Goal: Information Seeking & Learning: Learn about a topic

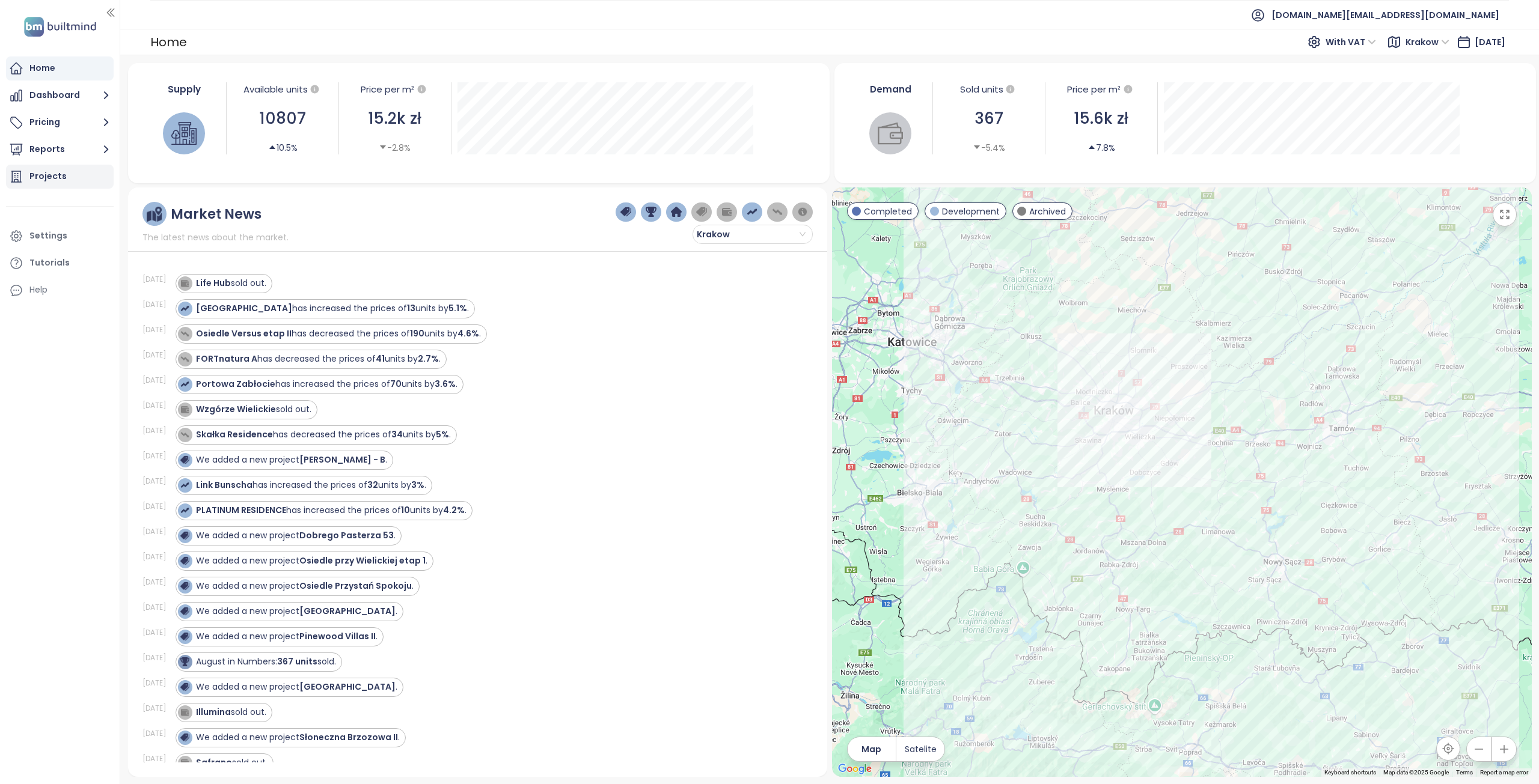
click at [42, 178] on div "Projects" at bounding box center [47, 176] width 37 height 15
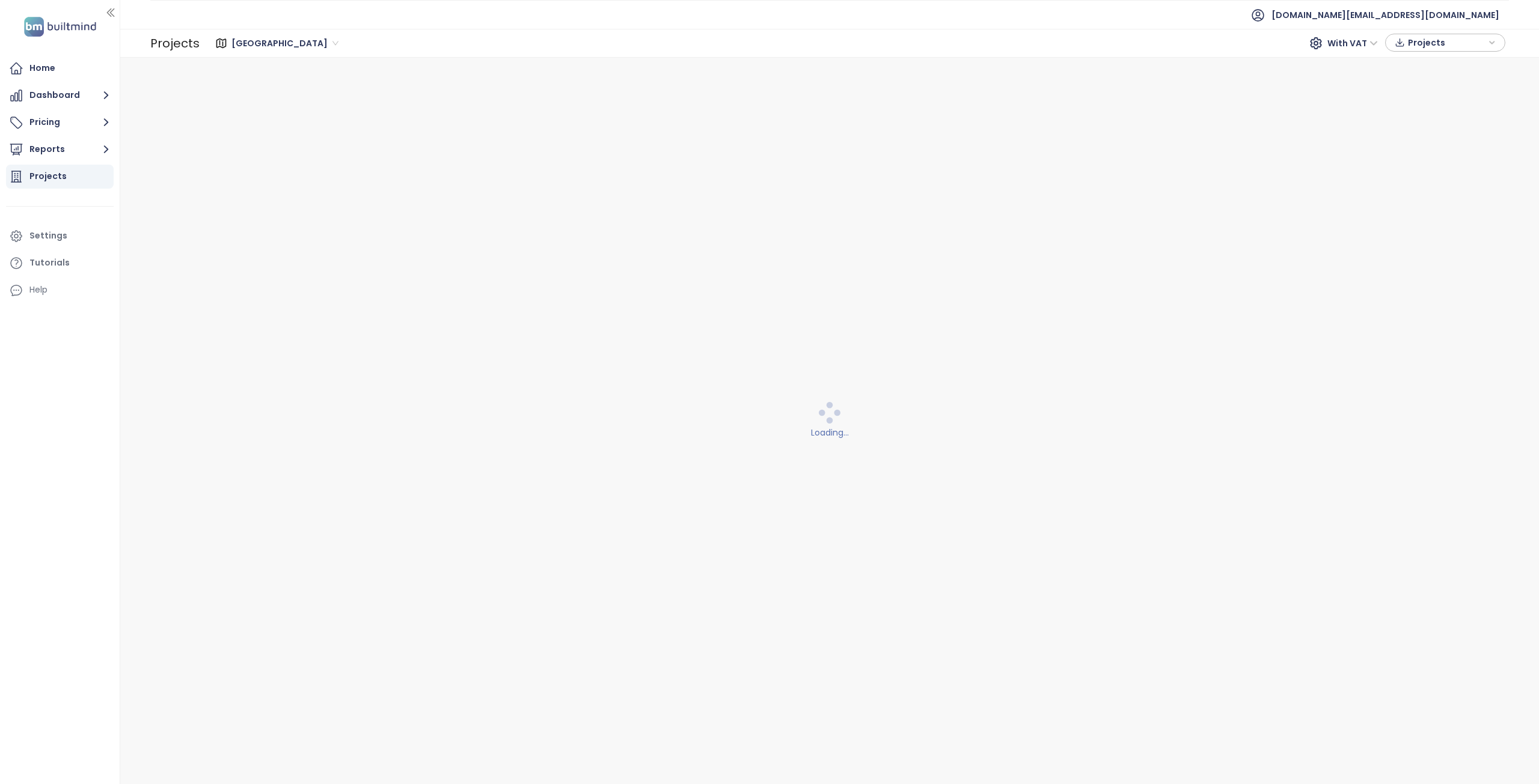
click at [270, 41] on span "Warszawa" at bounding box center [285, 44] width 107 height 18
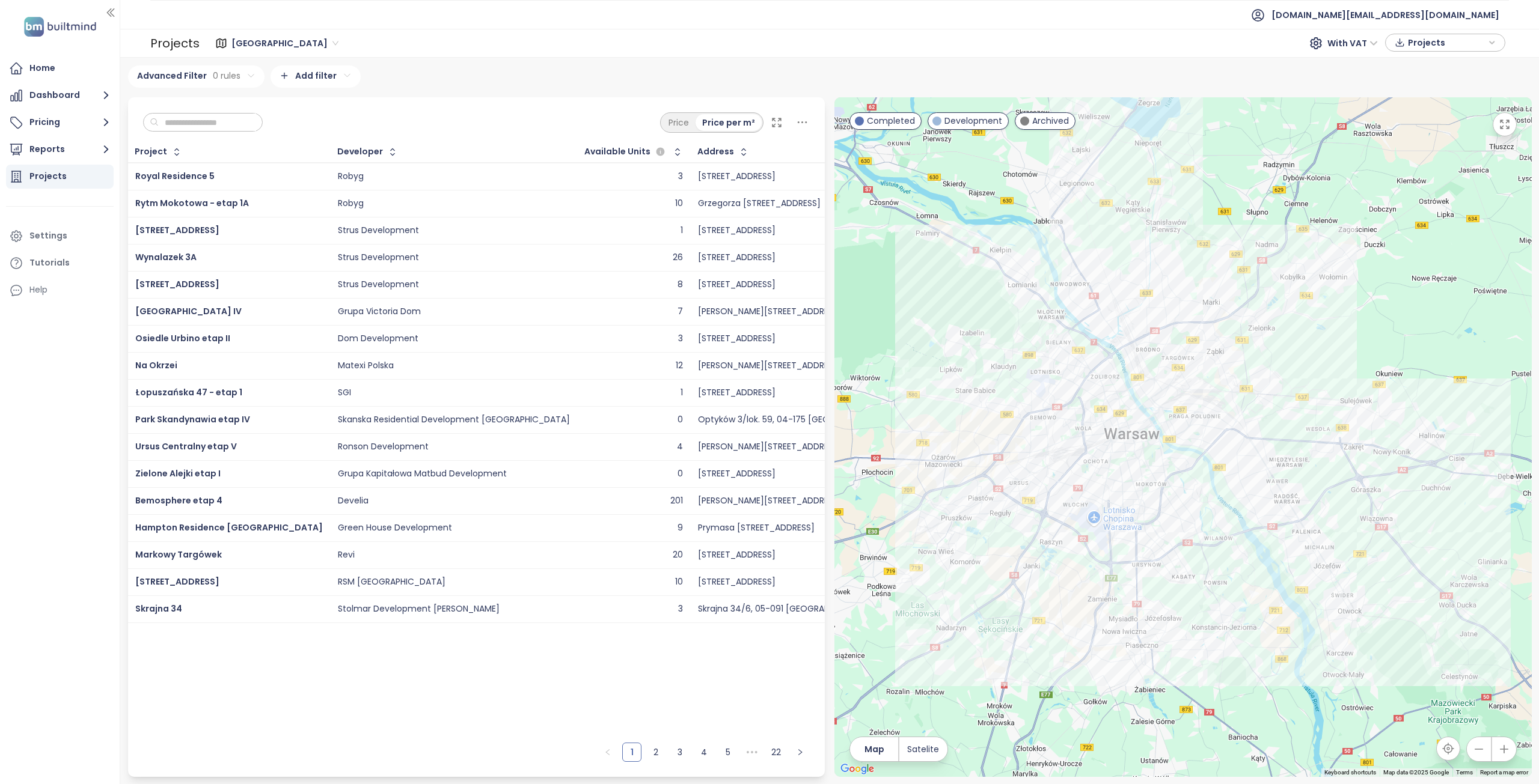
click at [212, 120] on input "text" at bounding box center [207, 122] width 97 height 18
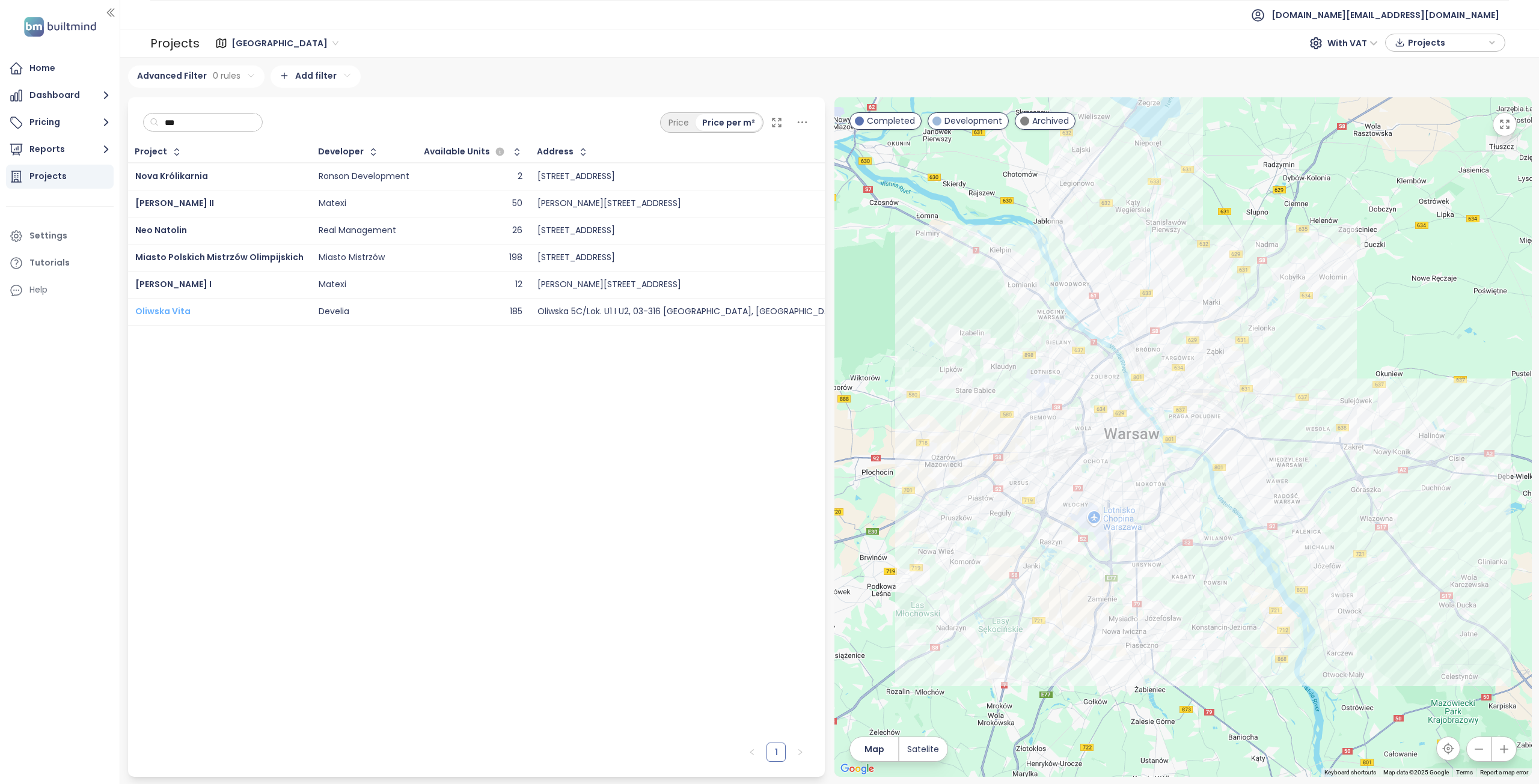
type input "***"
click at [179, 309] on span "Oliwska Vita" at bounding box center [163, 310] width 55 height 12
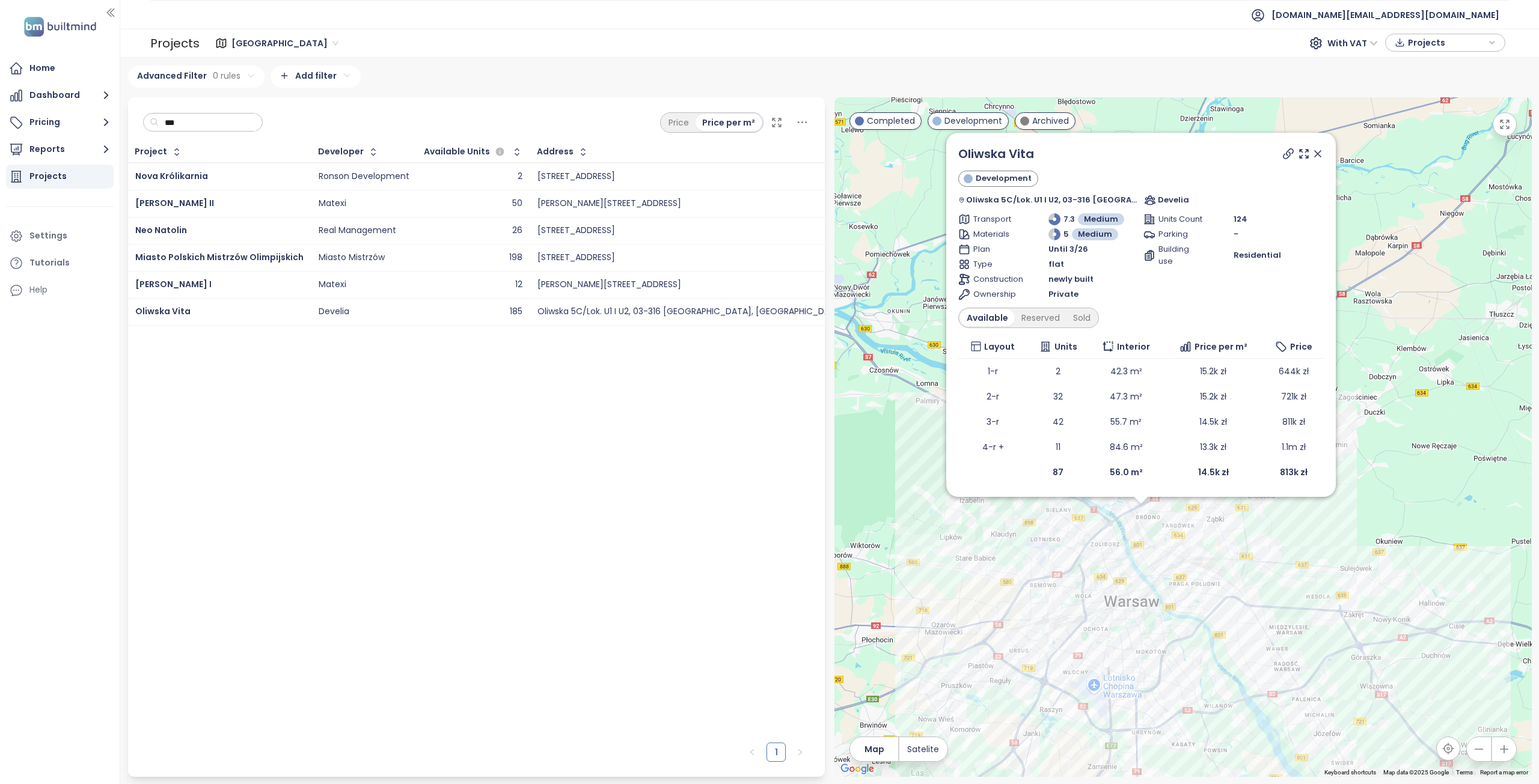
click at [248, 54] on div "Warszawa With VAT Projects" at bounding box center [854, 43] width 1309 height 24
click at [42, 64] on div "Home" at bounding box center [42, 68] width 25 height 15
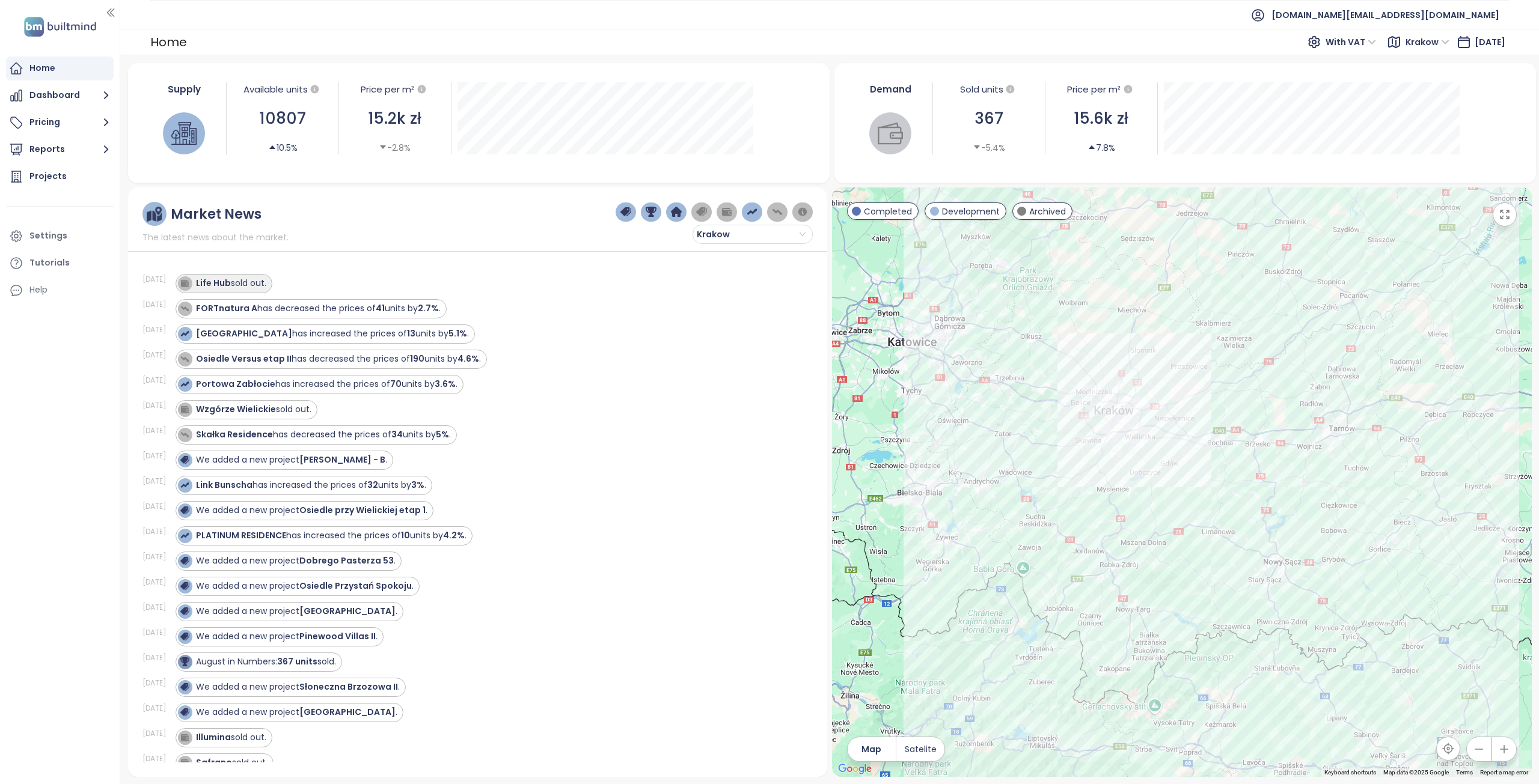
click at [212, 277] on strong "Life Hub" at bounding box center [213, 282] width 35 height 12
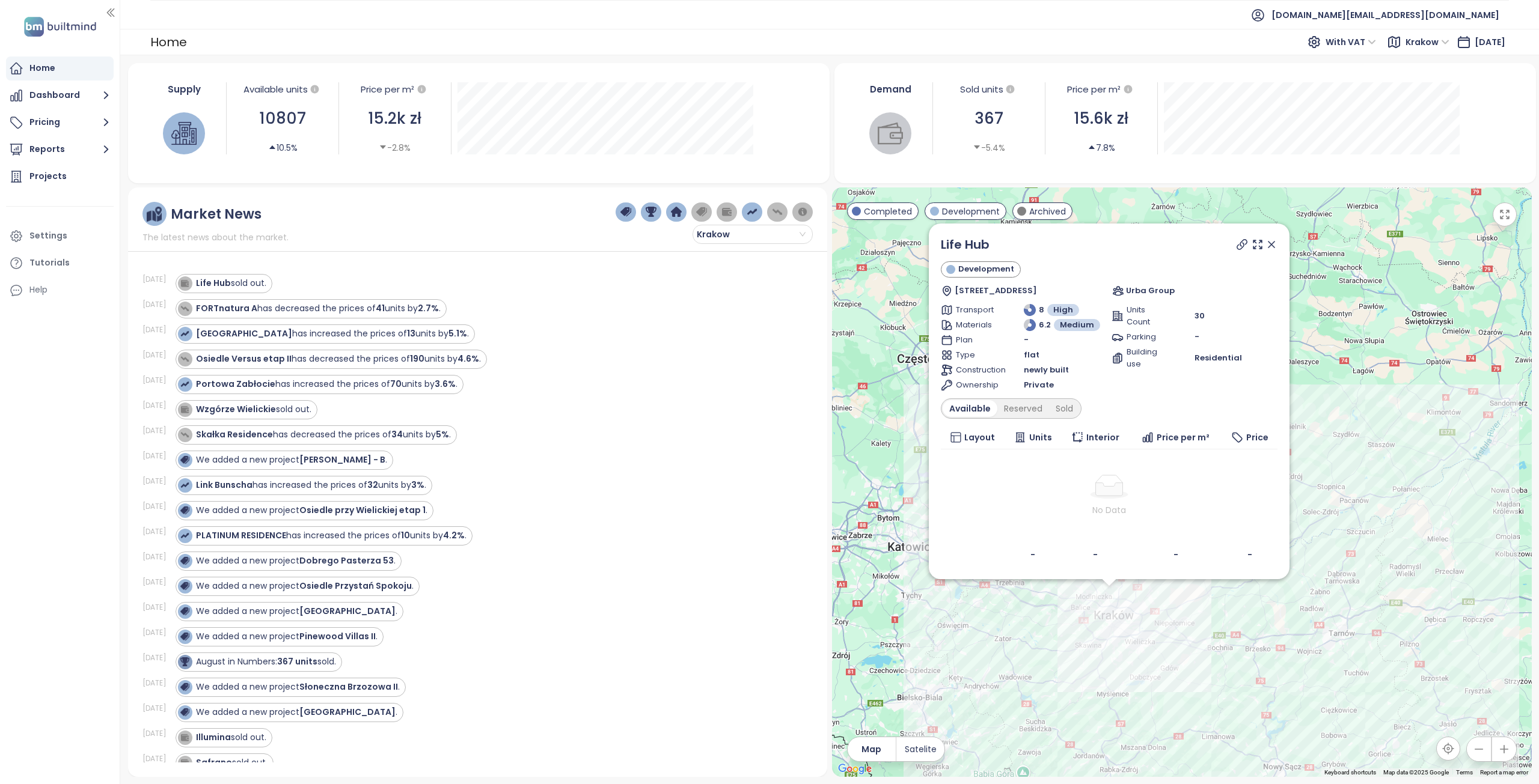
click at [1238, 247] on icon at bounding box center [1241, 244] width 12 height 12
click at [1022, 414] on div "Reserved" at bounding box center [1023, 408] width 52 height 17
click at [1061, 416] on div "Sold" at bounding box center [1062, 408] width 31 height 17
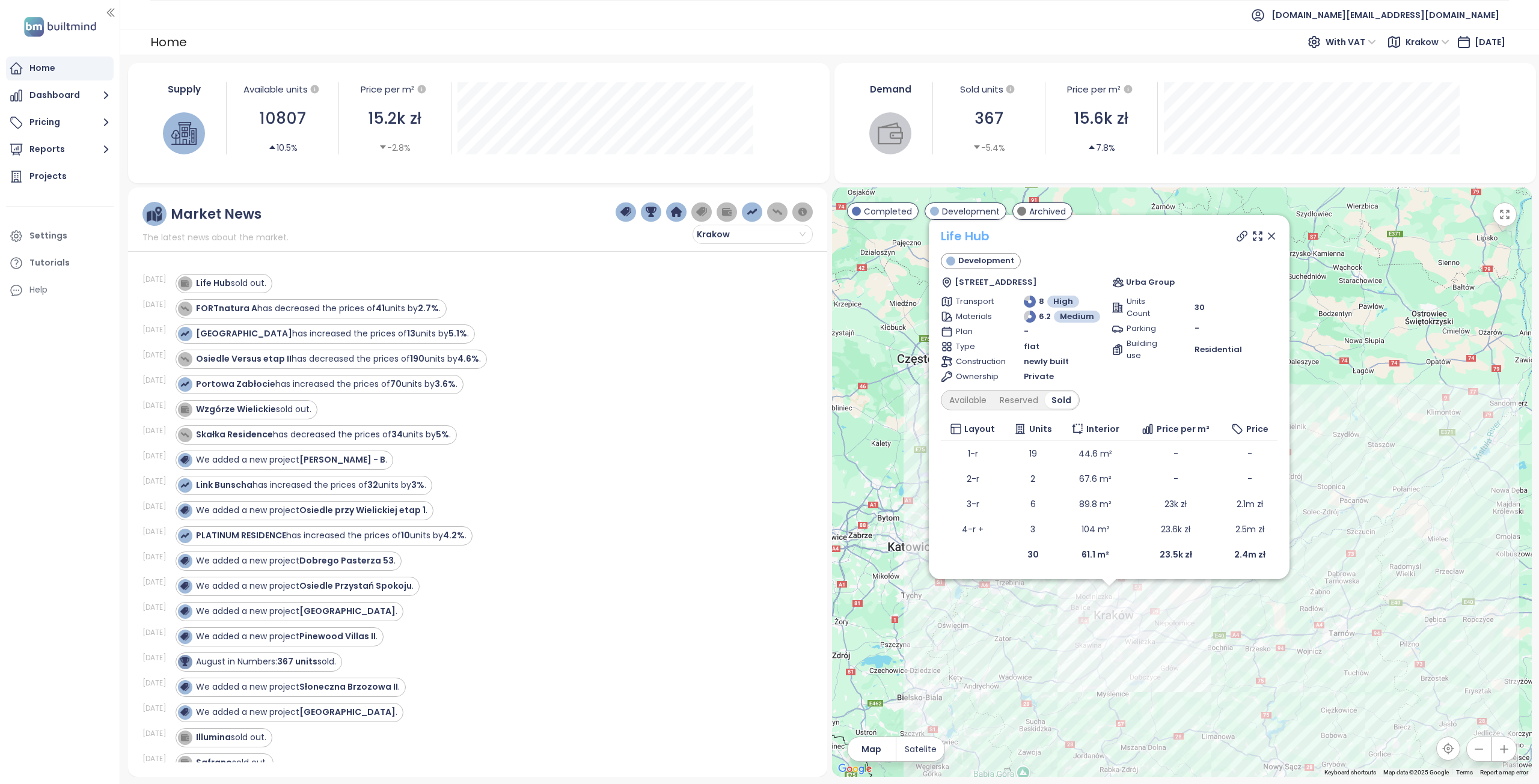
click at [968, 236] on link "Life Hub" at bounding box center [965, 236] width 49 height 17
click at [55, 169] on div "Projects" at bounding box center [47, 176] width 37 height 15
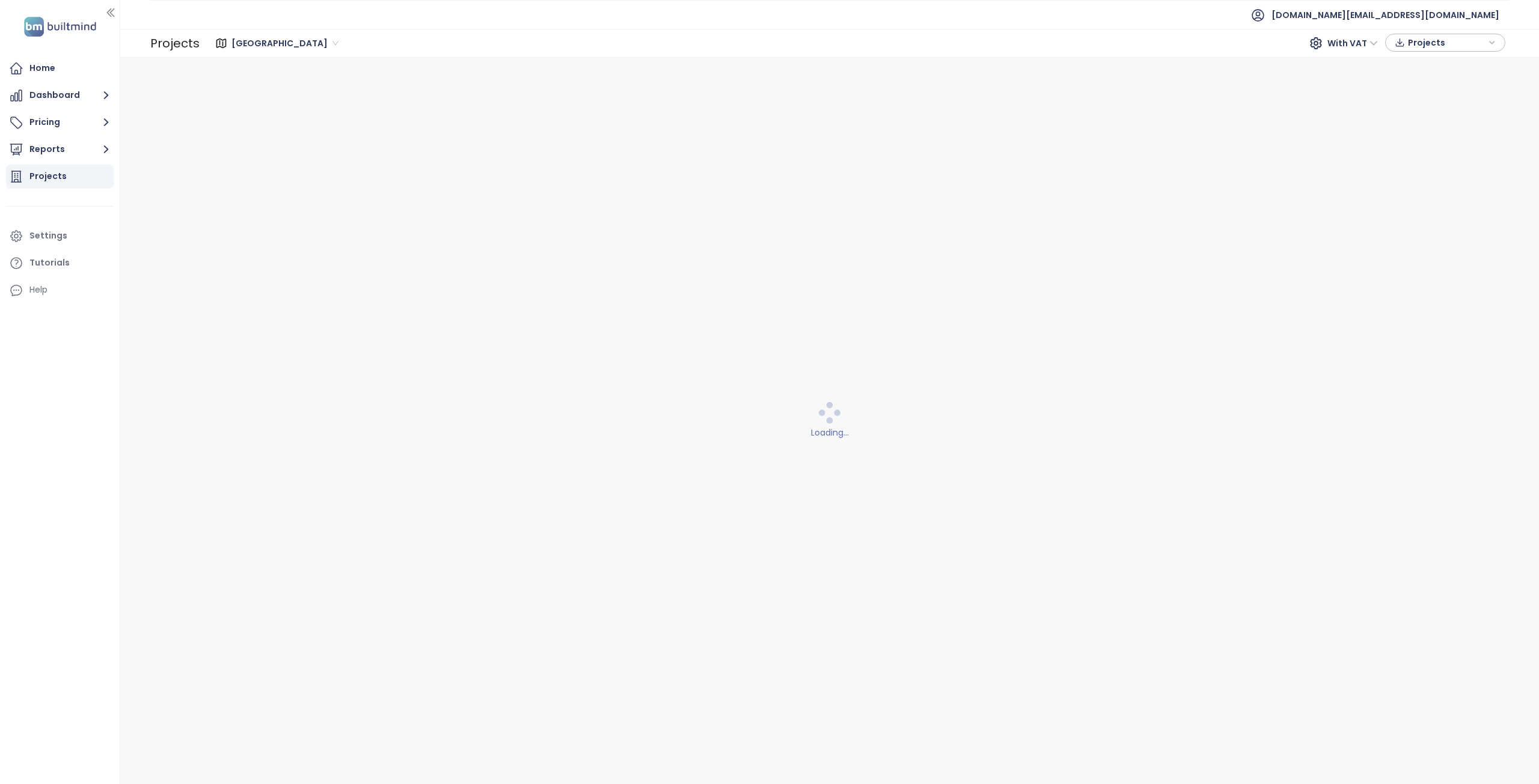
click at [264, 42] on span "Warszawa" at bounding box center [285, 44] width 107 height 18
click at [259, 92] on div "Krakow" at bounding box center [283, 86] width 96 height 14
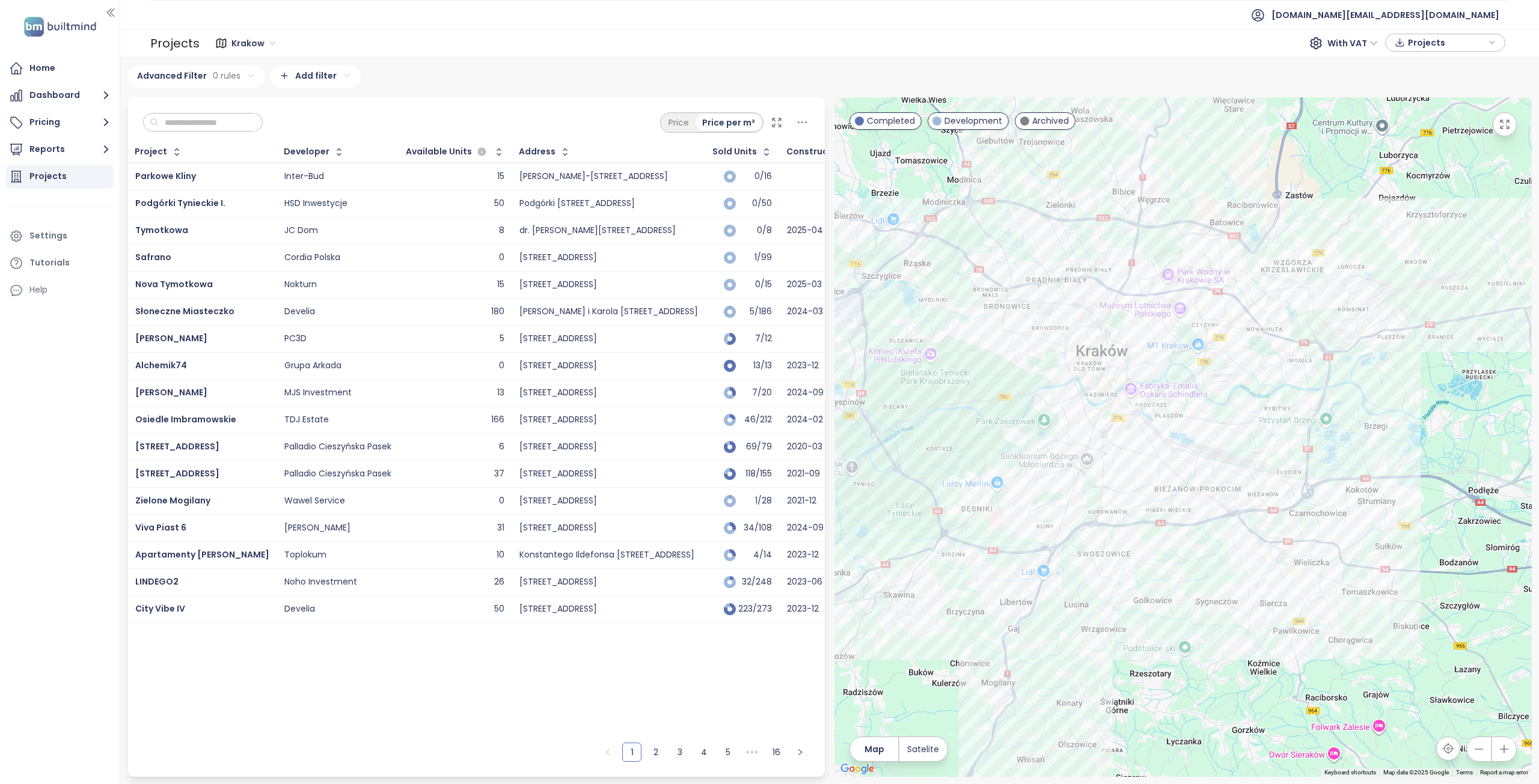
click at [185, 120] on input "text" at bounding box center [207, 122] width 97 height 18
paste input "*****"
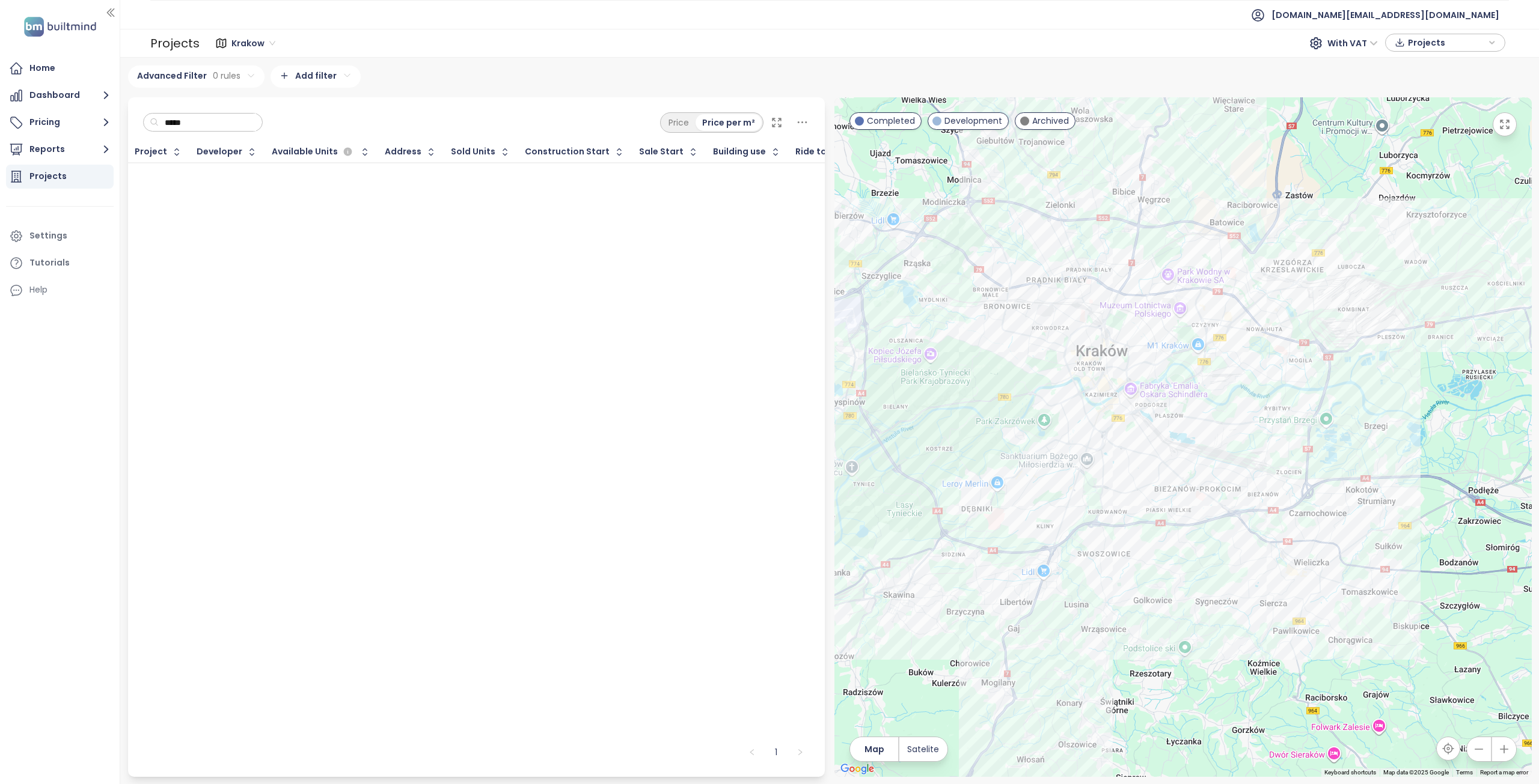
click at [197, 122] on input "*****" at bounding box center [207, 122] width 97 height 18
paste input "****"
click at [170, 176] on span "Bociana 5" at bounding box center [157, 175] width 44 height 12
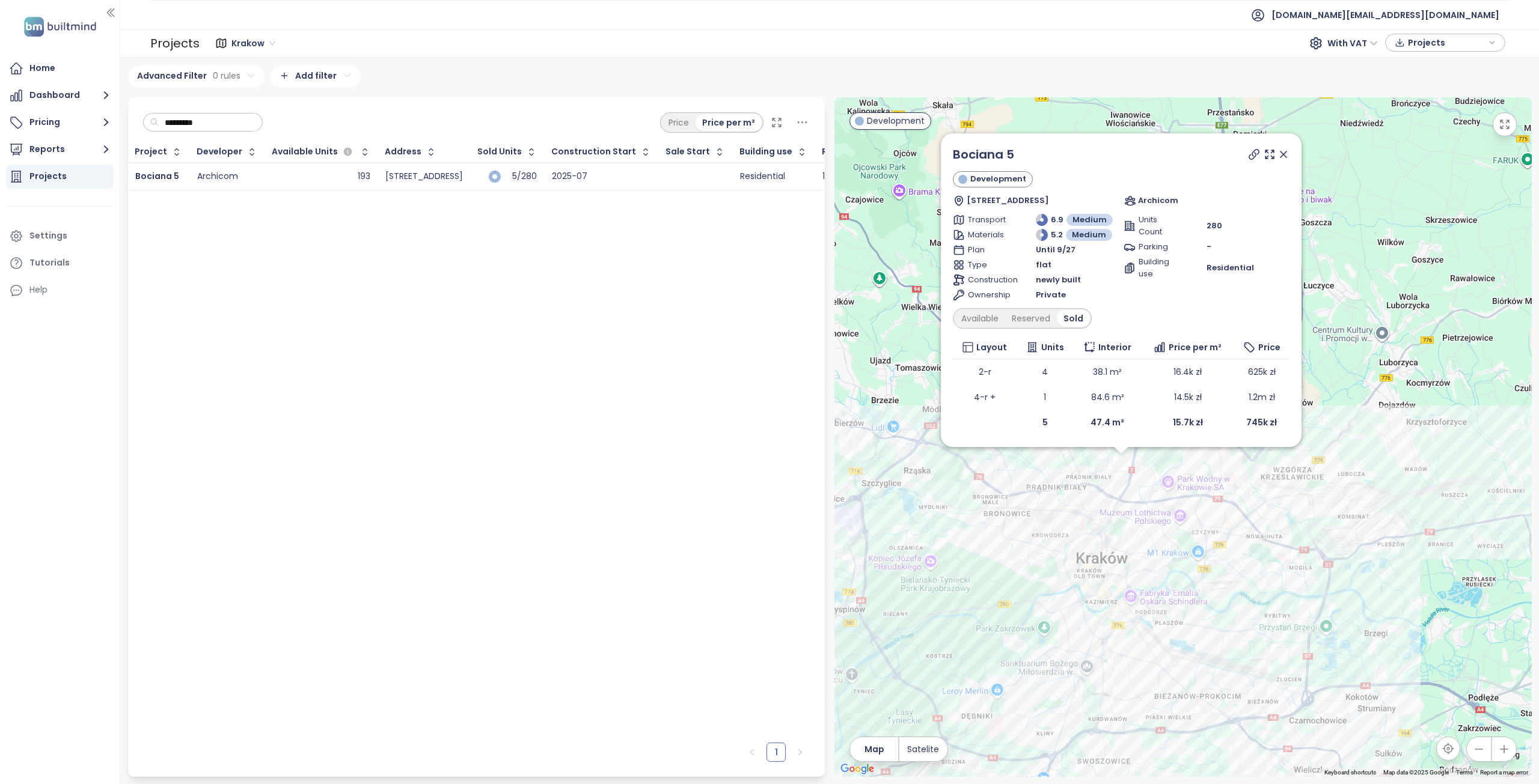
click at [225, 125] on input "*********" at bounding box center [207, 122] width 97 height 18
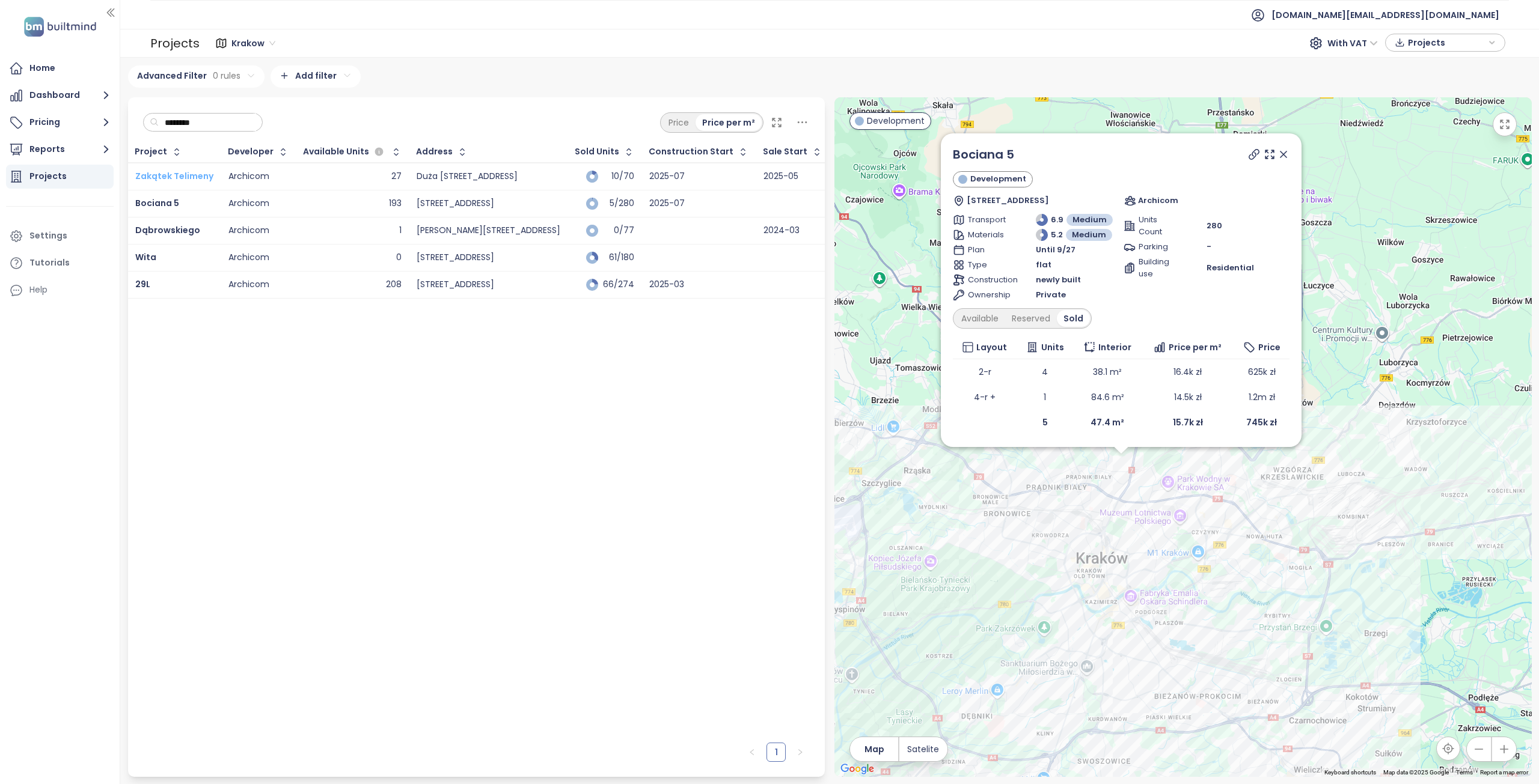
type input "********"
click at [181, 179] on span "Zakątek Telimeny" at bounding box center [174, 175] width 78 height 12
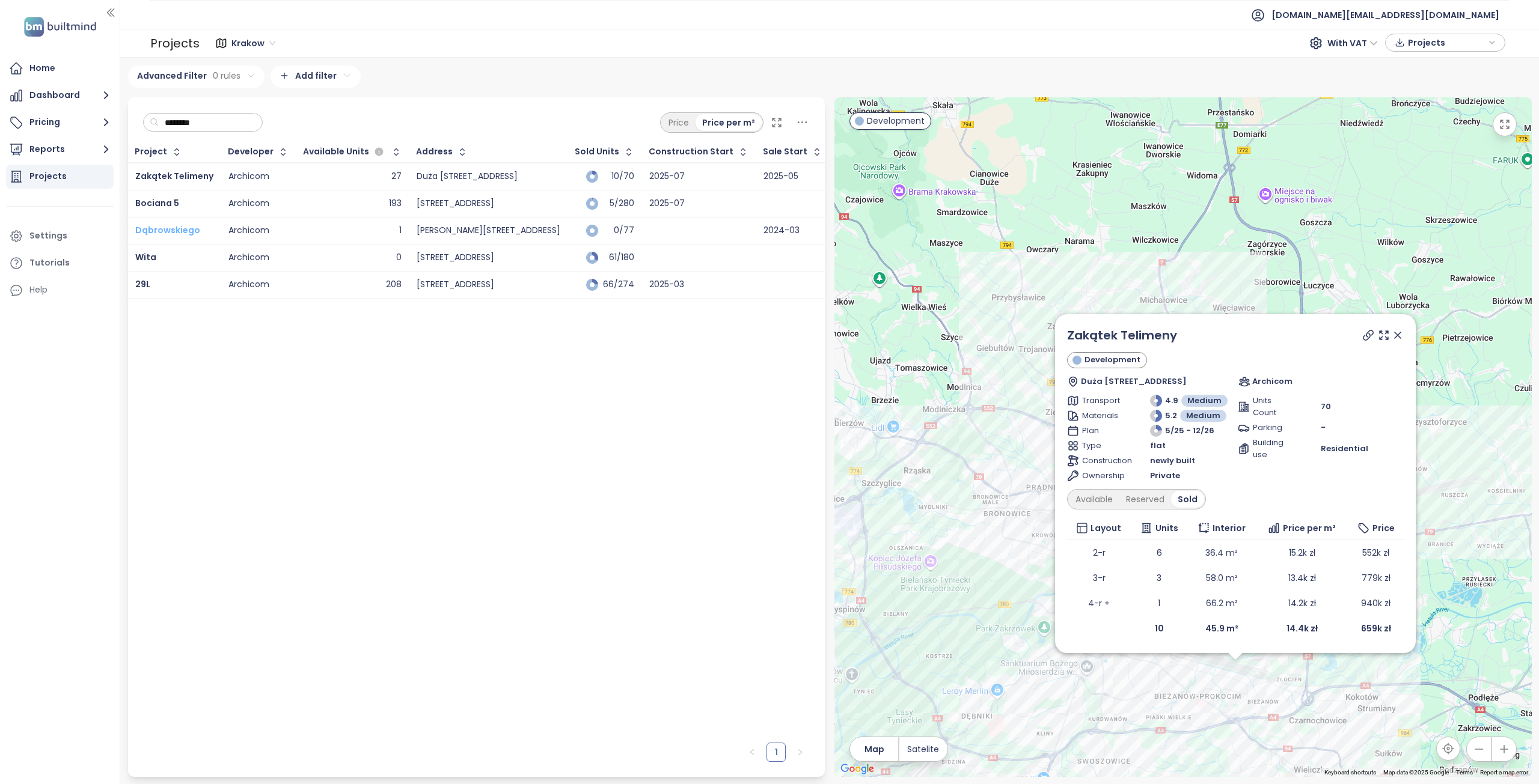
click at [180, 227] on span "Dąbrowskiego" at bounding box center [168, 230] width 65 height 12
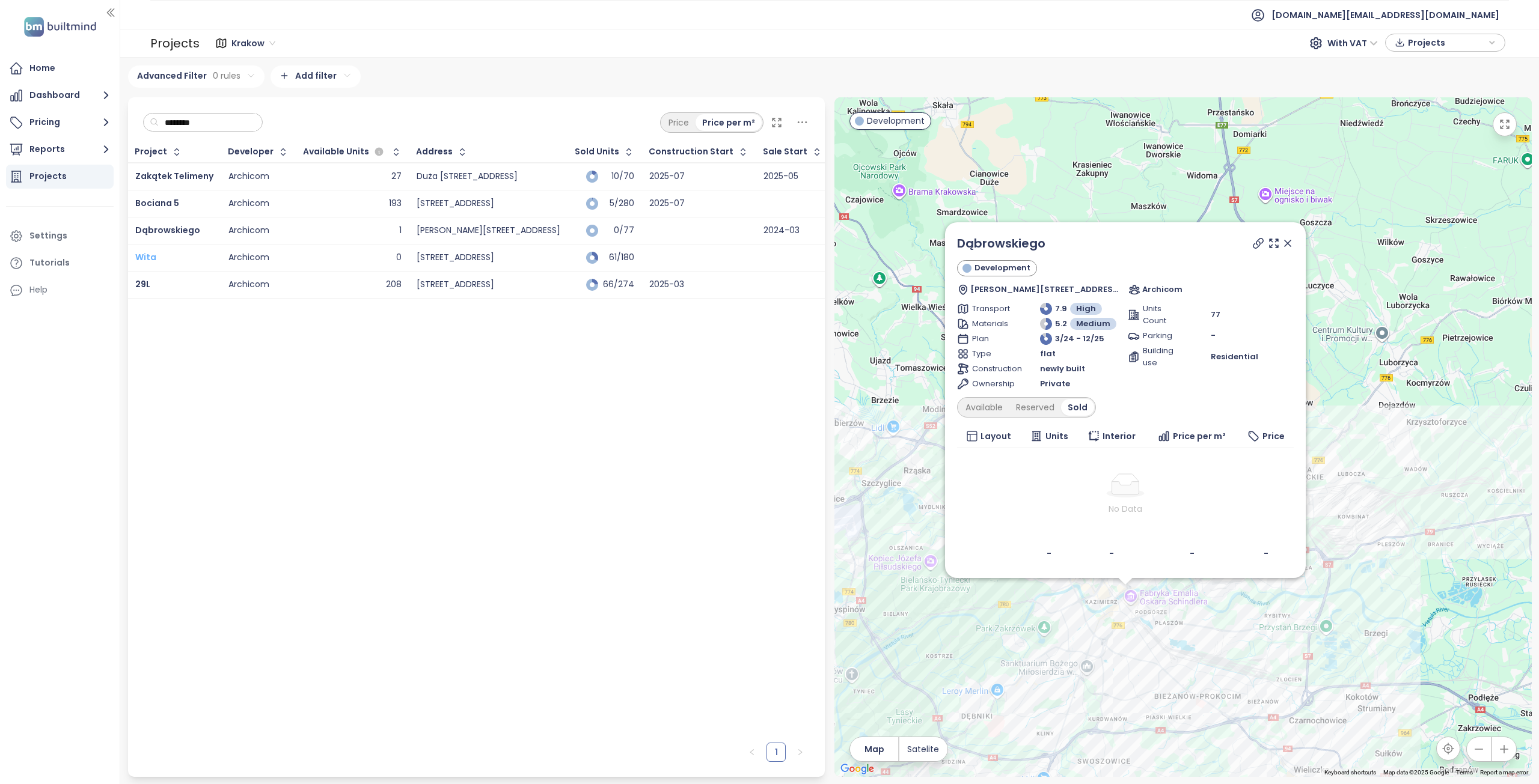
click at [143, 257] on span "Wita" at bounding box center [145, 257] width 21 height 12
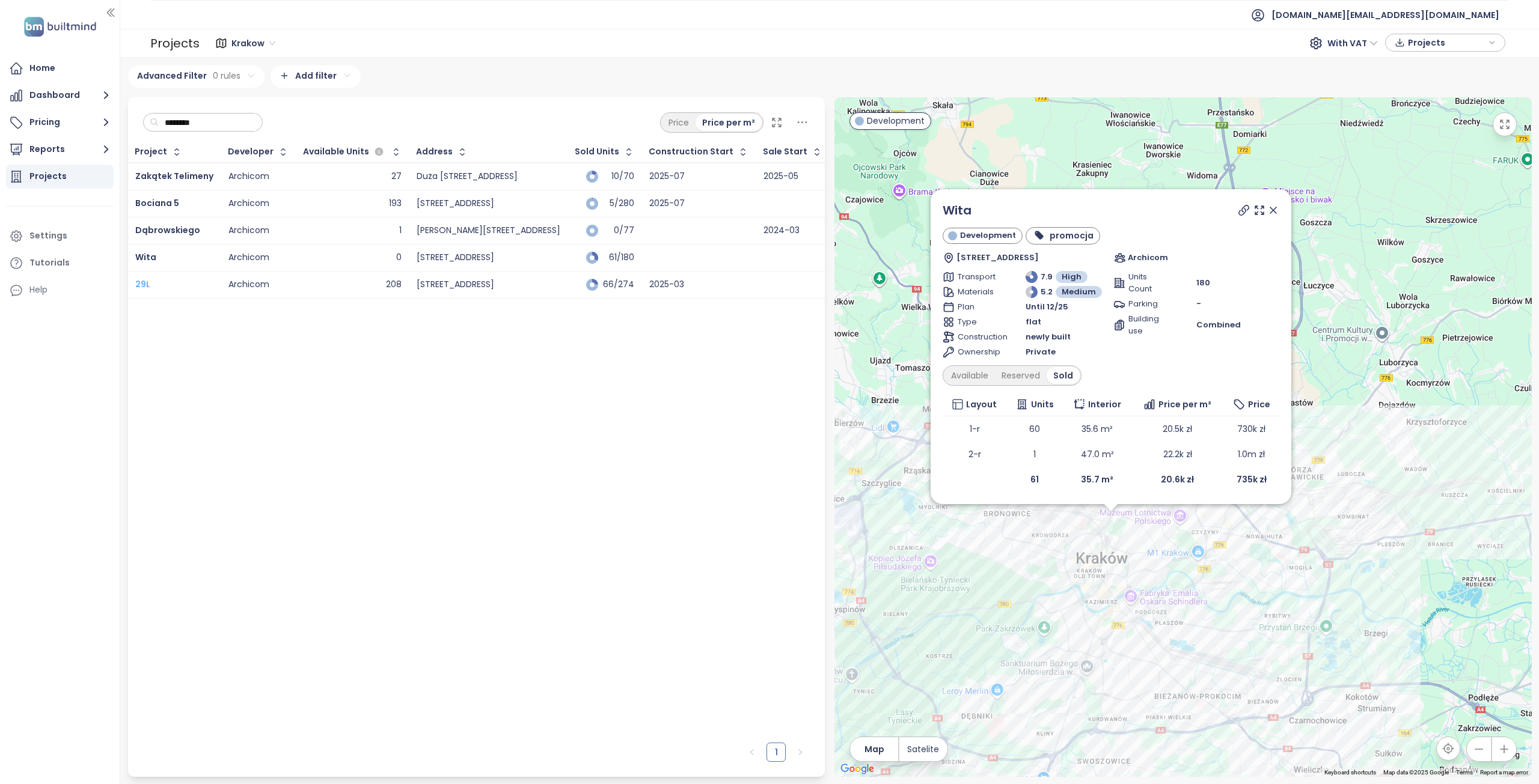
click at [142, 286] on span "29L" at bounding box center [143, 284] width 15 height 12
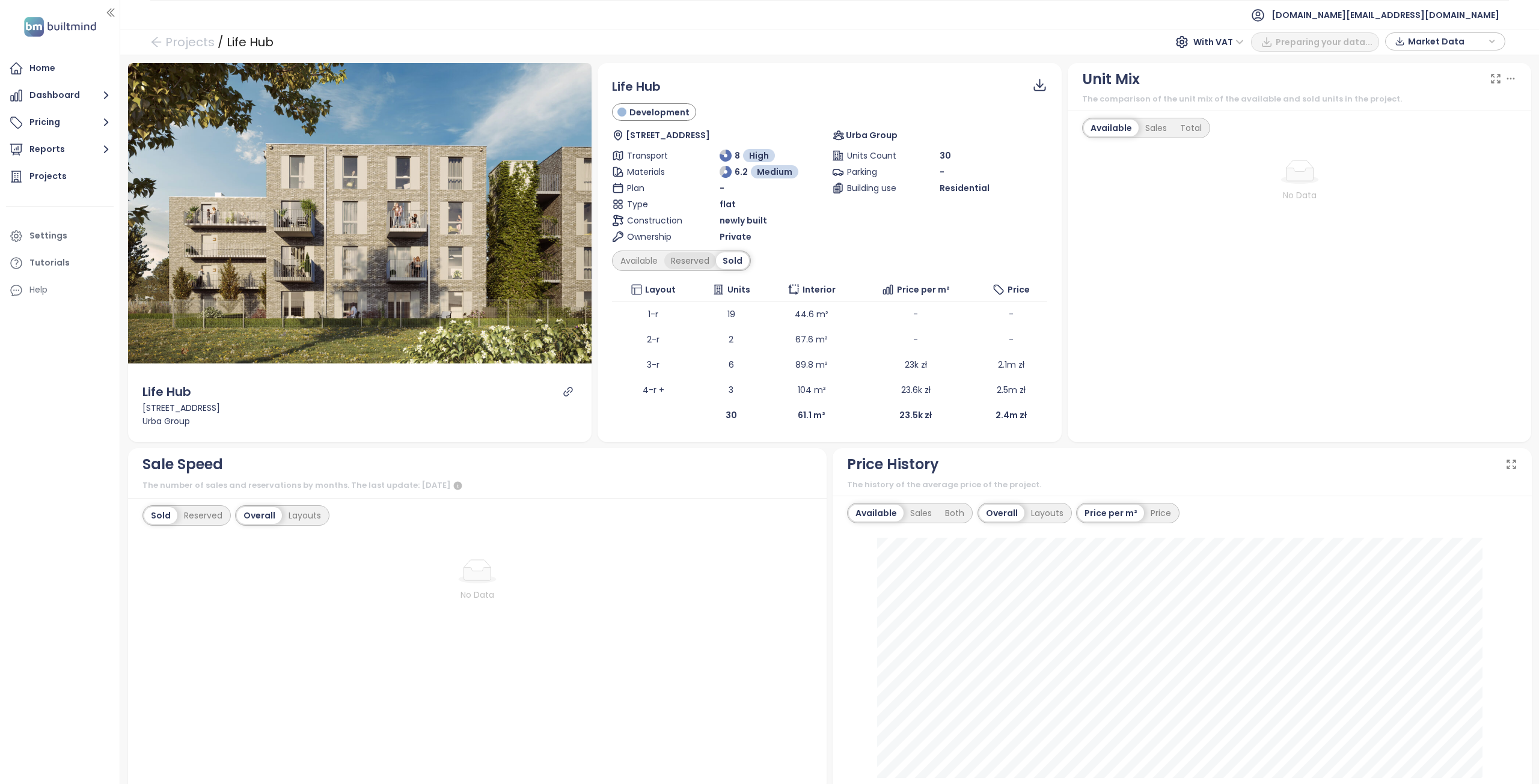
click at [696, 260] on div "Reserved" at bounding box center [690, 260] width 52 height 17
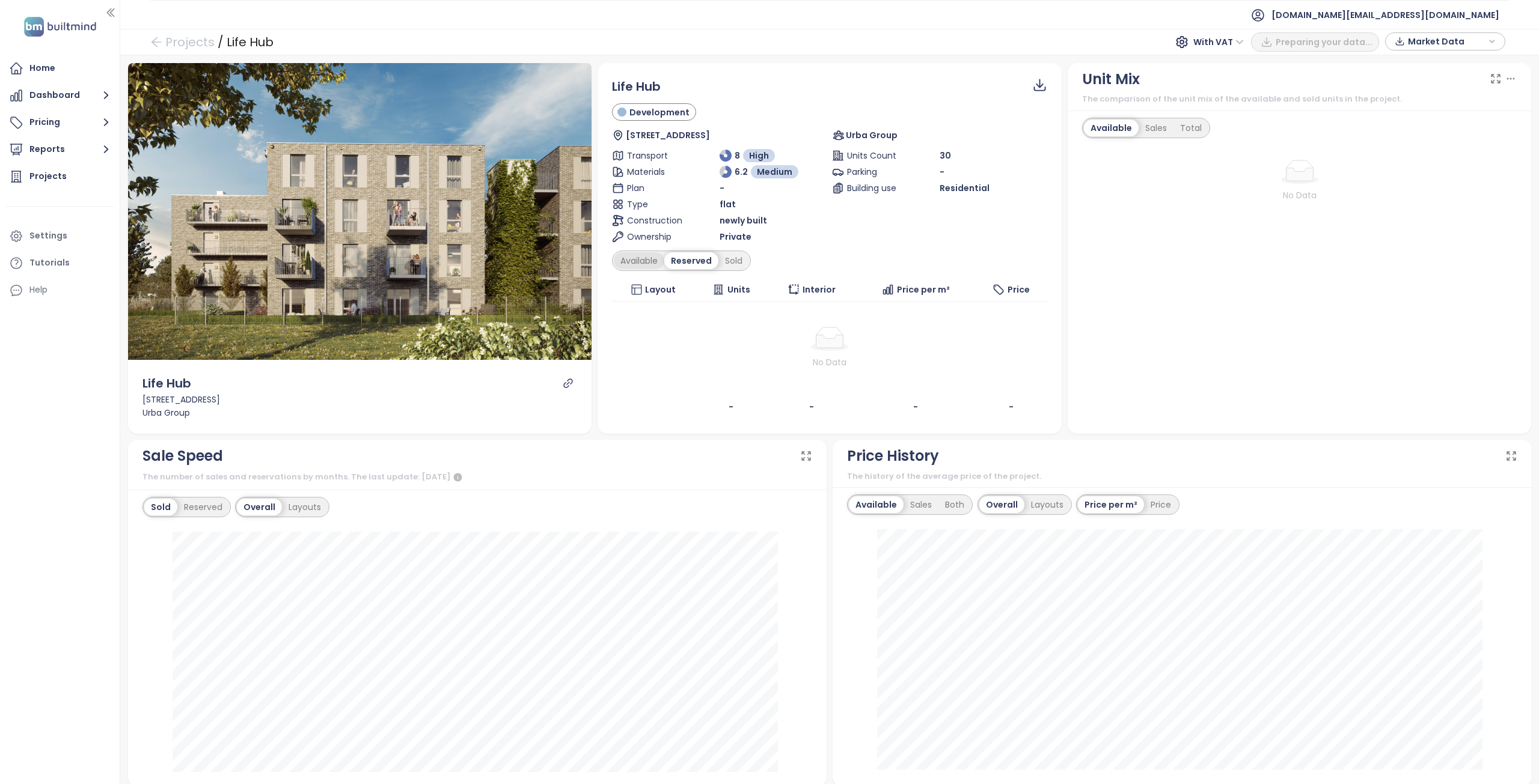
click at [653, 260] on div "Available" at bounding box center [639, 260] width 51 height 17
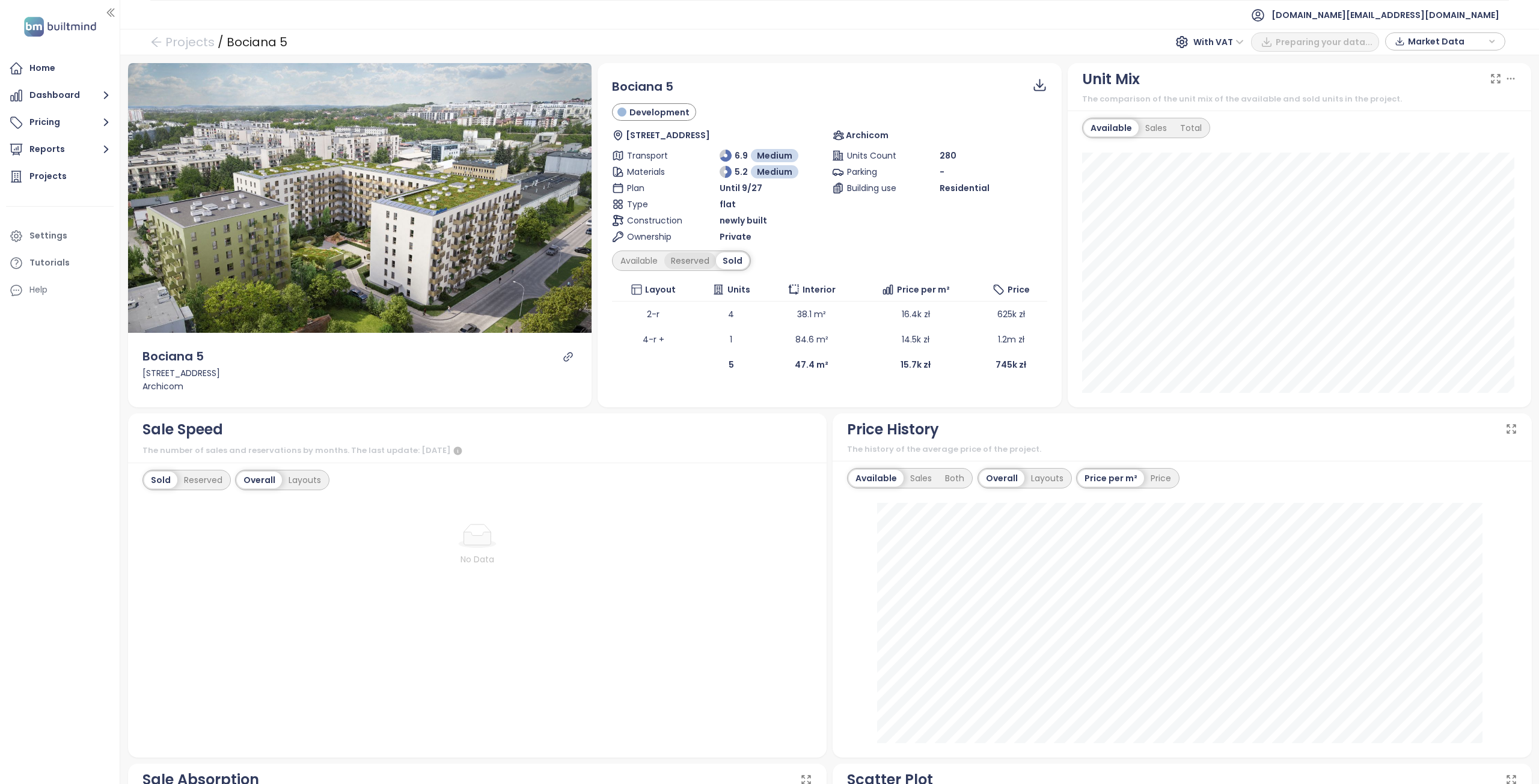
click at [698, 263] on div "Reserved" at bounding box center [690, 260] width 52 height 17
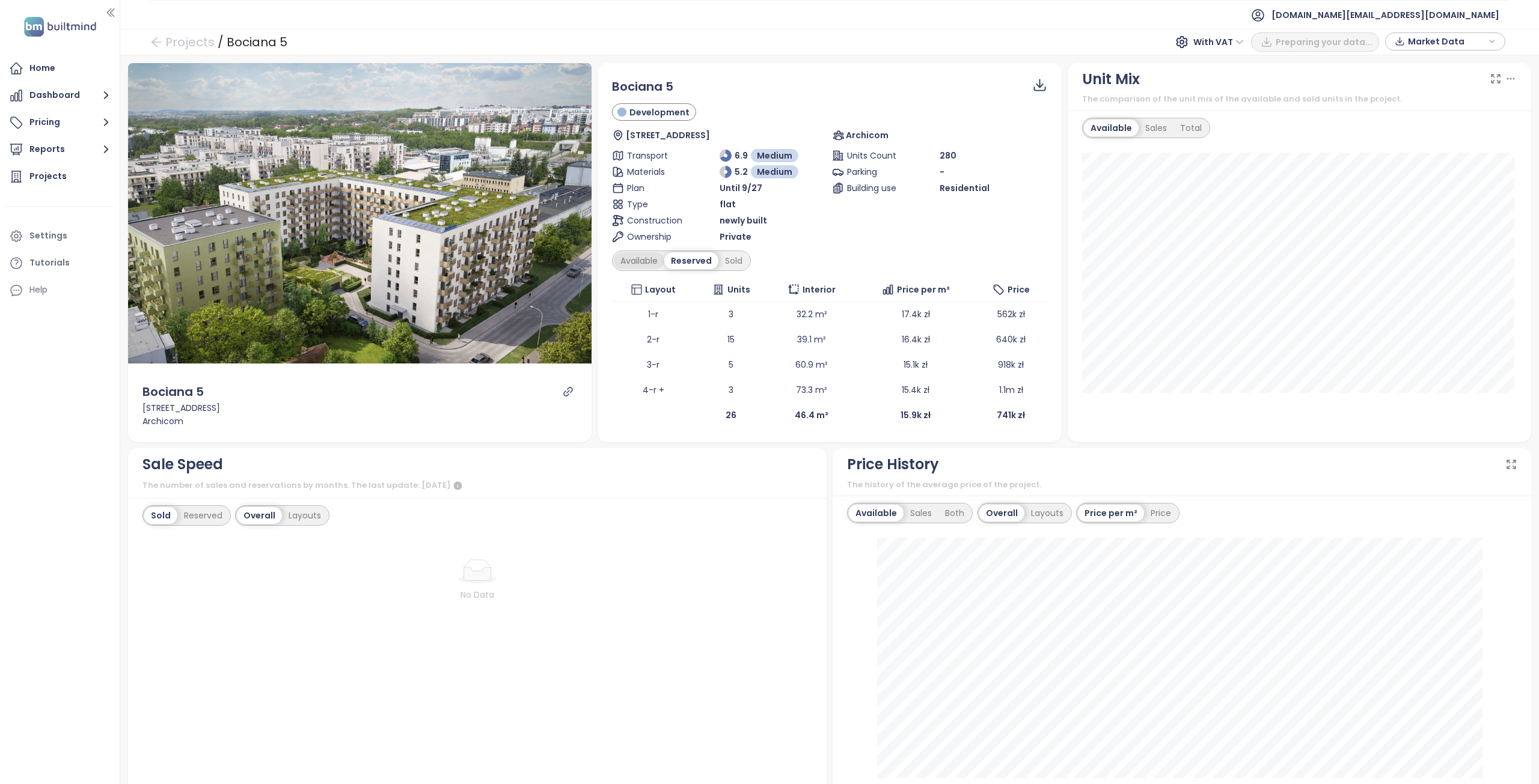
click at [633, 264] on div "Available" at bounding box center [639, 260] width 51 height 17
click at [731, 262] on div "Sold" at bounding box center [735, 260] width 31 height 17
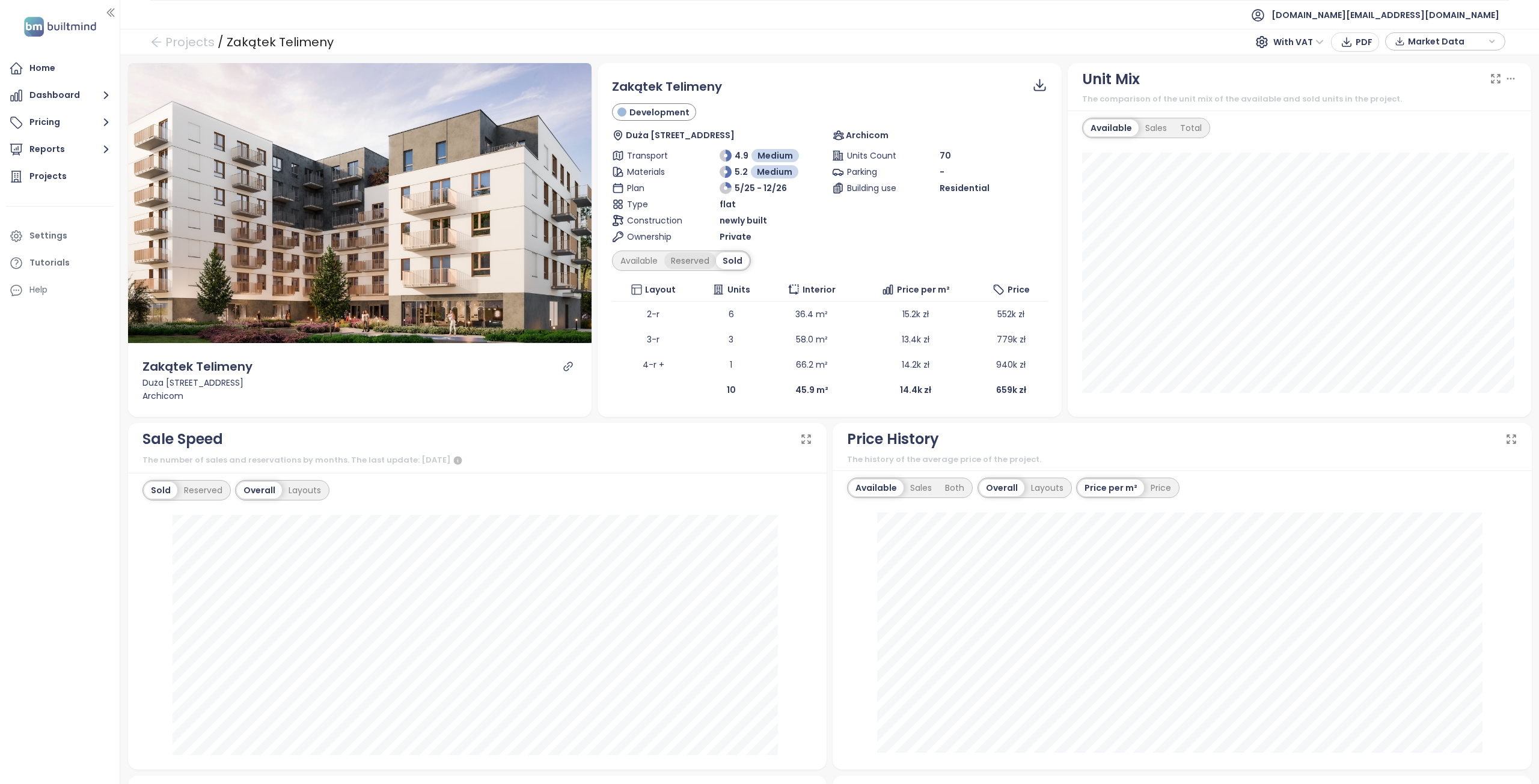
click at [697, 258] on div "Reserved" at bounding box center [690, 260] width 52 height 17
click at [644, 263] on div "Available" at bounding box center [639, 260] width 51 height 17
drag, startPoint x: 743, startPoint y: 83, endPoint x: 600, endPoint y: 92, distance: 143.3
click at [600, 92] on div "Zakątek Telimeny Development [GEOGRAPHIC_DATA] 35, 30-857 [GEOGRAPHIC_DATA], [G…" at bounding box center [829, 240] width 464 height 354
copy span "Zakątek Telimeny"
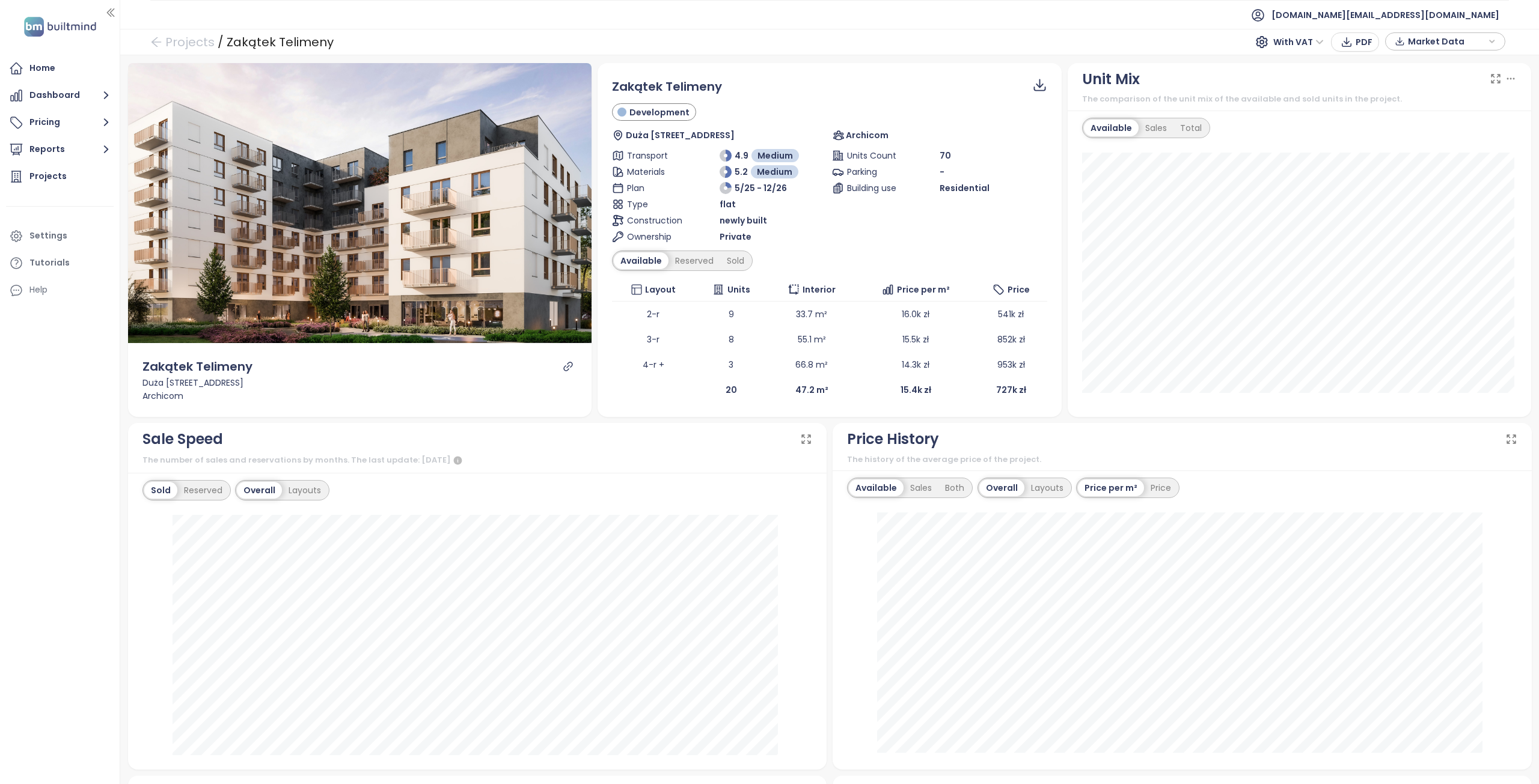
click at [564, 373] on div at bounding box center [568, 367] width 18 height 19
click at [567, 368] on icon "link" at bounding box center [568, 367] width 11 height 11
click at [693, 261] on div "Reserved" at bounding box center [694, 260] width 52 height 17
click at [720, 264] on div "Sold" at bounding box center [734, 260] width 31 height 17
click at [682, 266] on div "Reserved" at bounding box center [690, 260] width 52 height 17
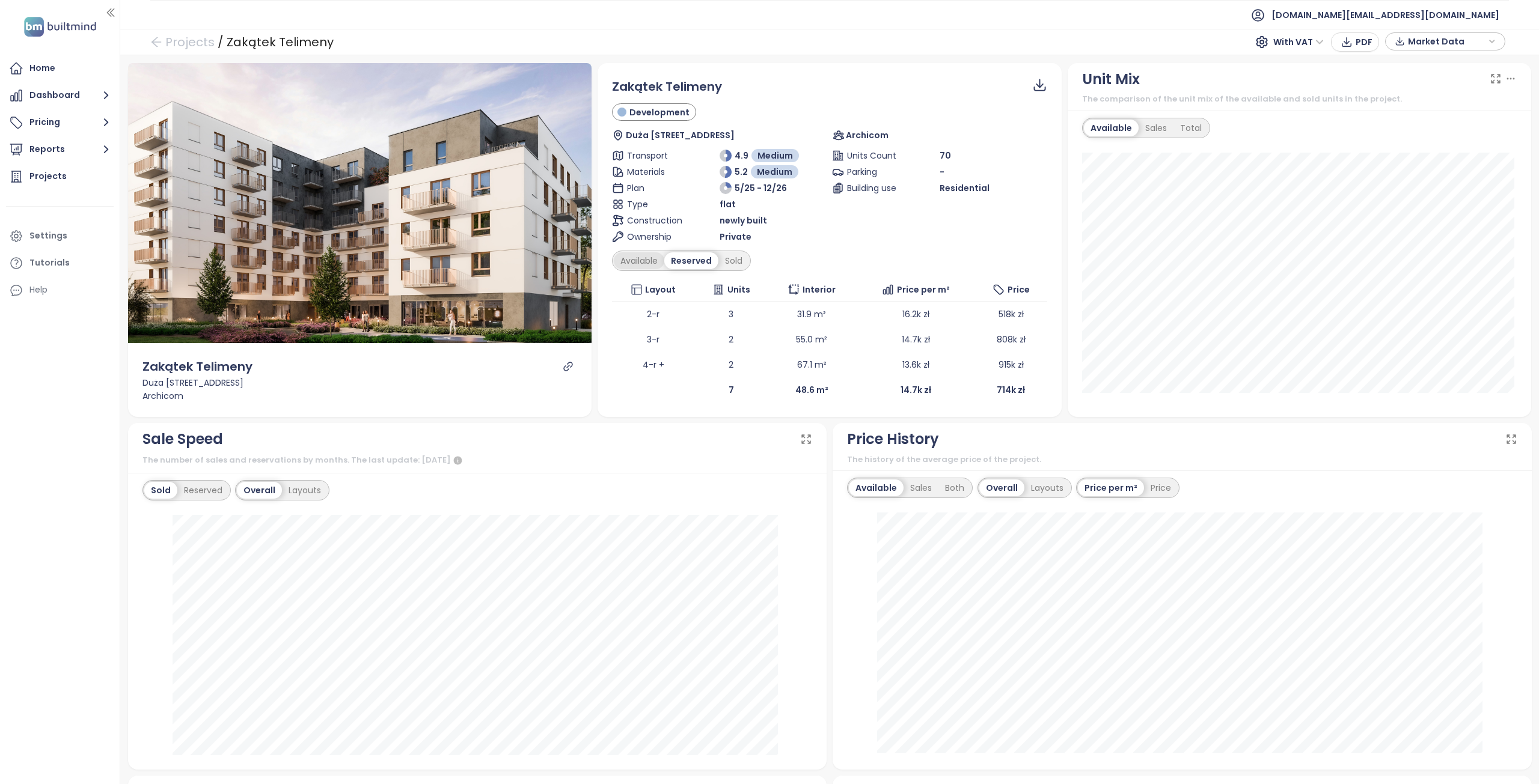
click at [650, 260] on div "Available" at bounding box center [639, 260] width 51 height 17
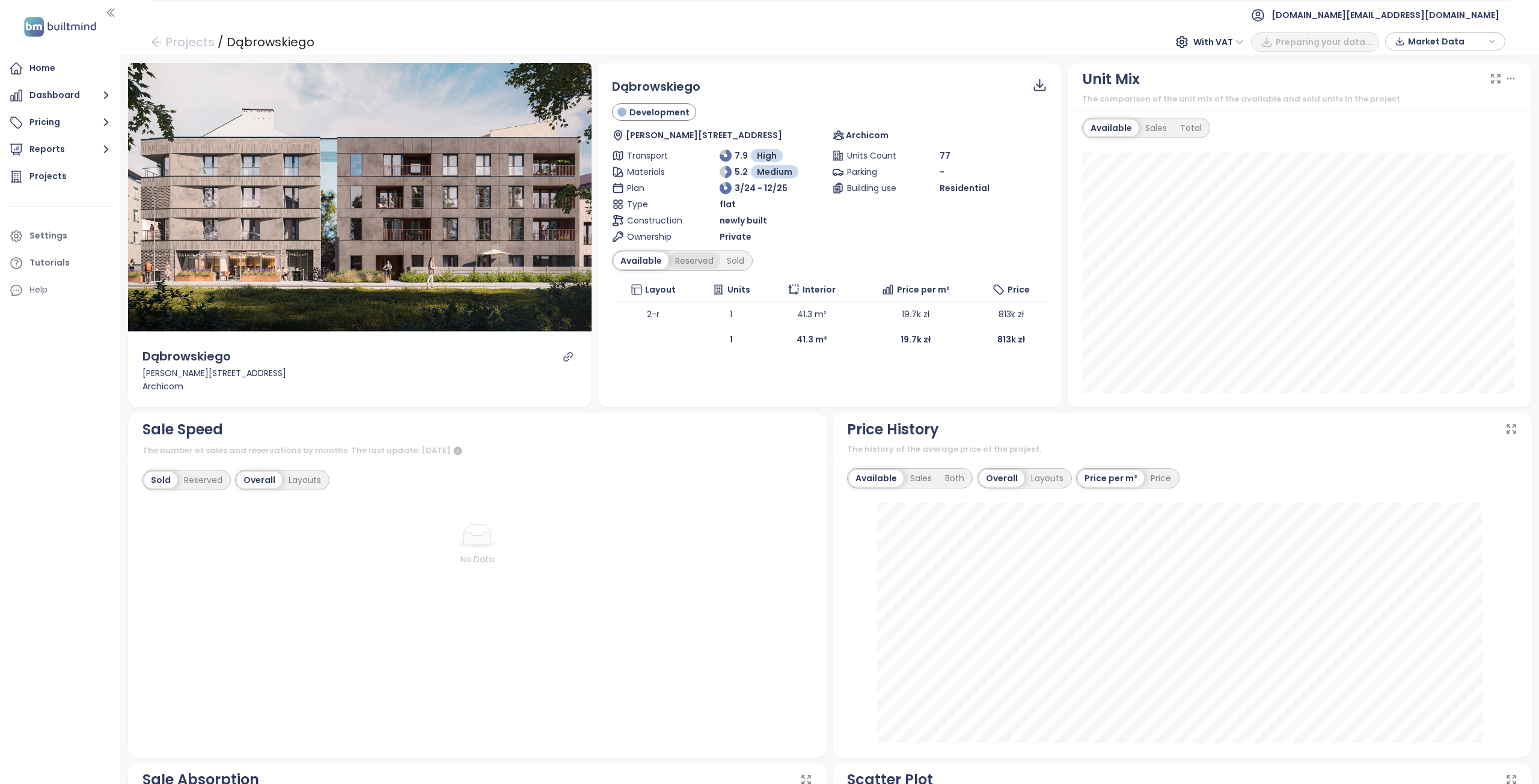
click at [684, 264] on div "Reserved" at bounding box center [694, 260] width 52 height 17
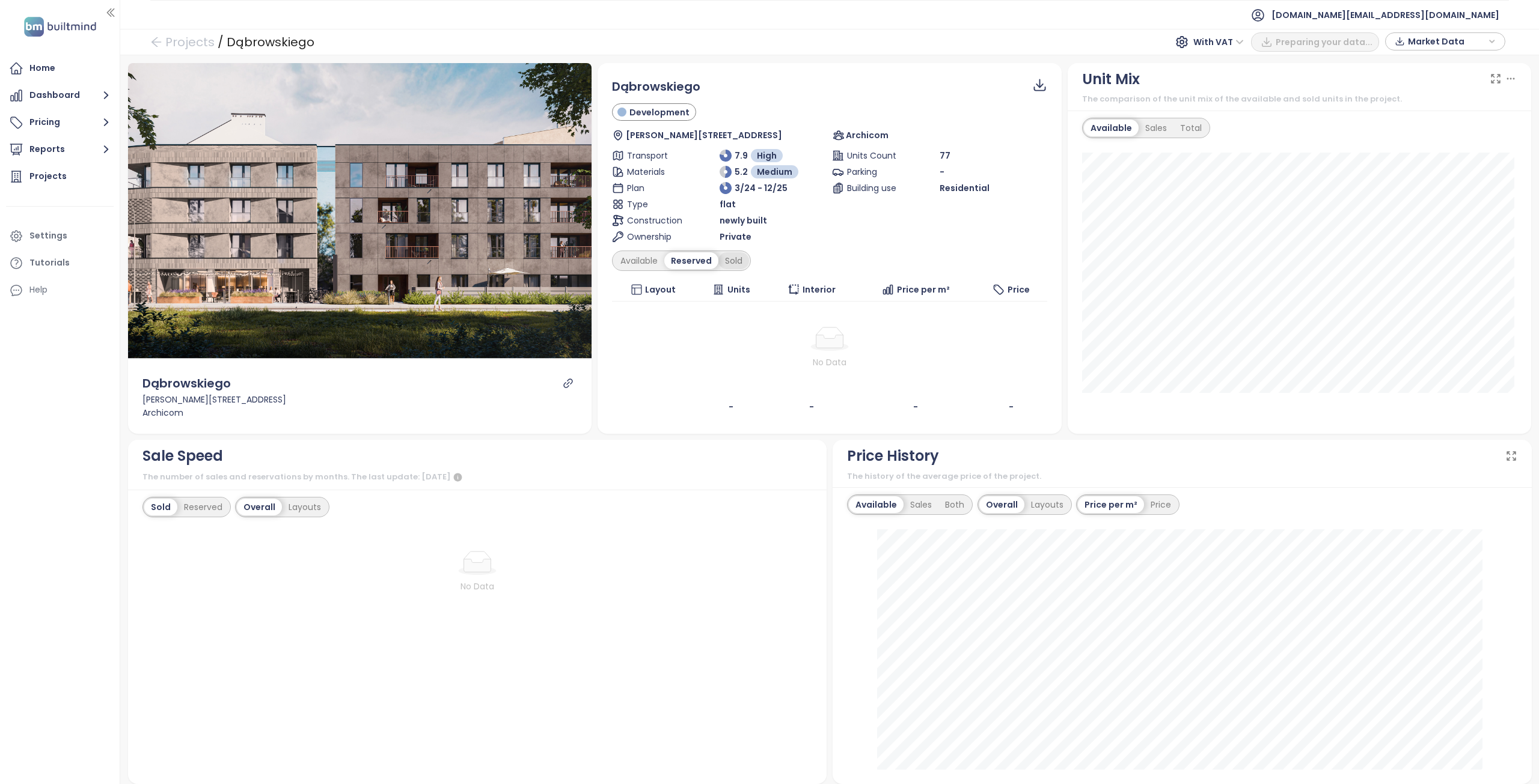
click at [735, 262] on div "Sold" at bounding box center [734, 260] width 31 height 17
click at [631, 261] on div "Available" at bounding box center [639, 260] width 51 height 17
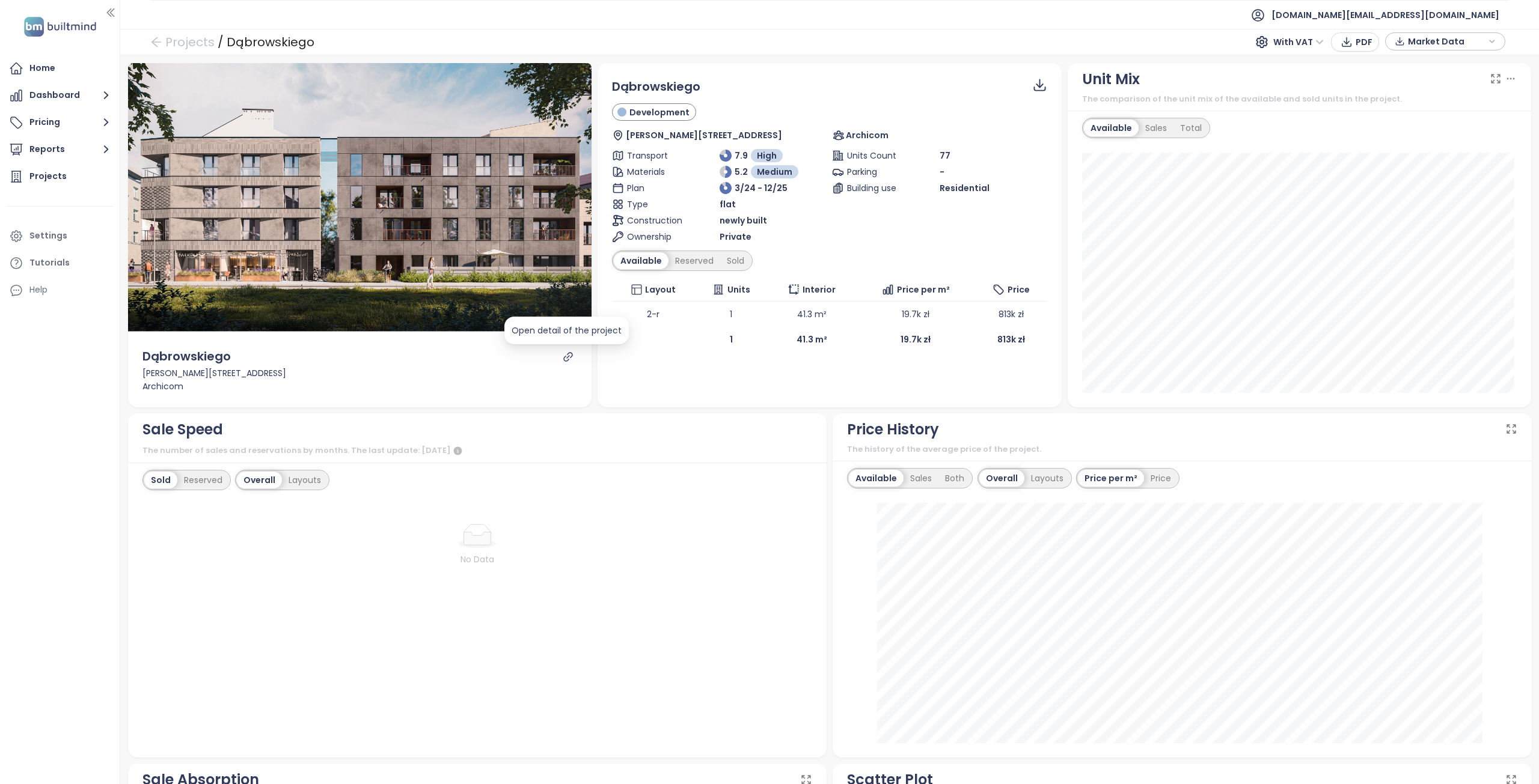
click at [563, 354] on icon "link" at bounding box center [568, 357] width 11 height 11
drag, startPoint x: 686, startPoint y: 86, endPoint x: 607, endPoint y: 82, distance: 79.1
click at [607, 82] on div "Dąbrowskiego Development Romualda Traugutta 26, 30-549 Kraków, Poland Archicom …" at bounding box center [829, 215] width 464 height 303
copy span "Dąbrowskiego"
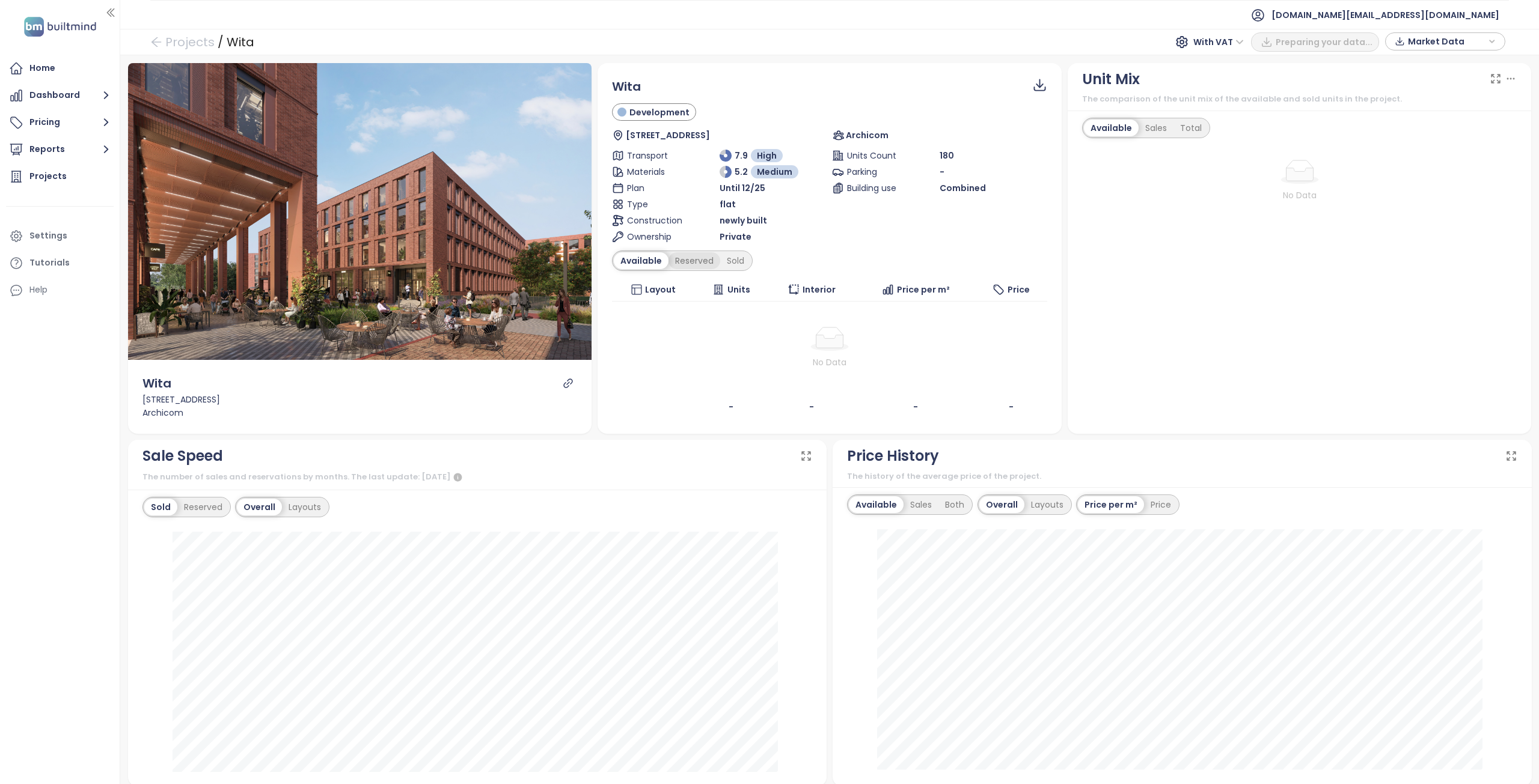
click at [679, 262] on div "Reserved" at bounding box center [694, 260] width 52 height 17
click at [747, 264] on div "Sold" at bounding box center [734, 260] width 31 height 17
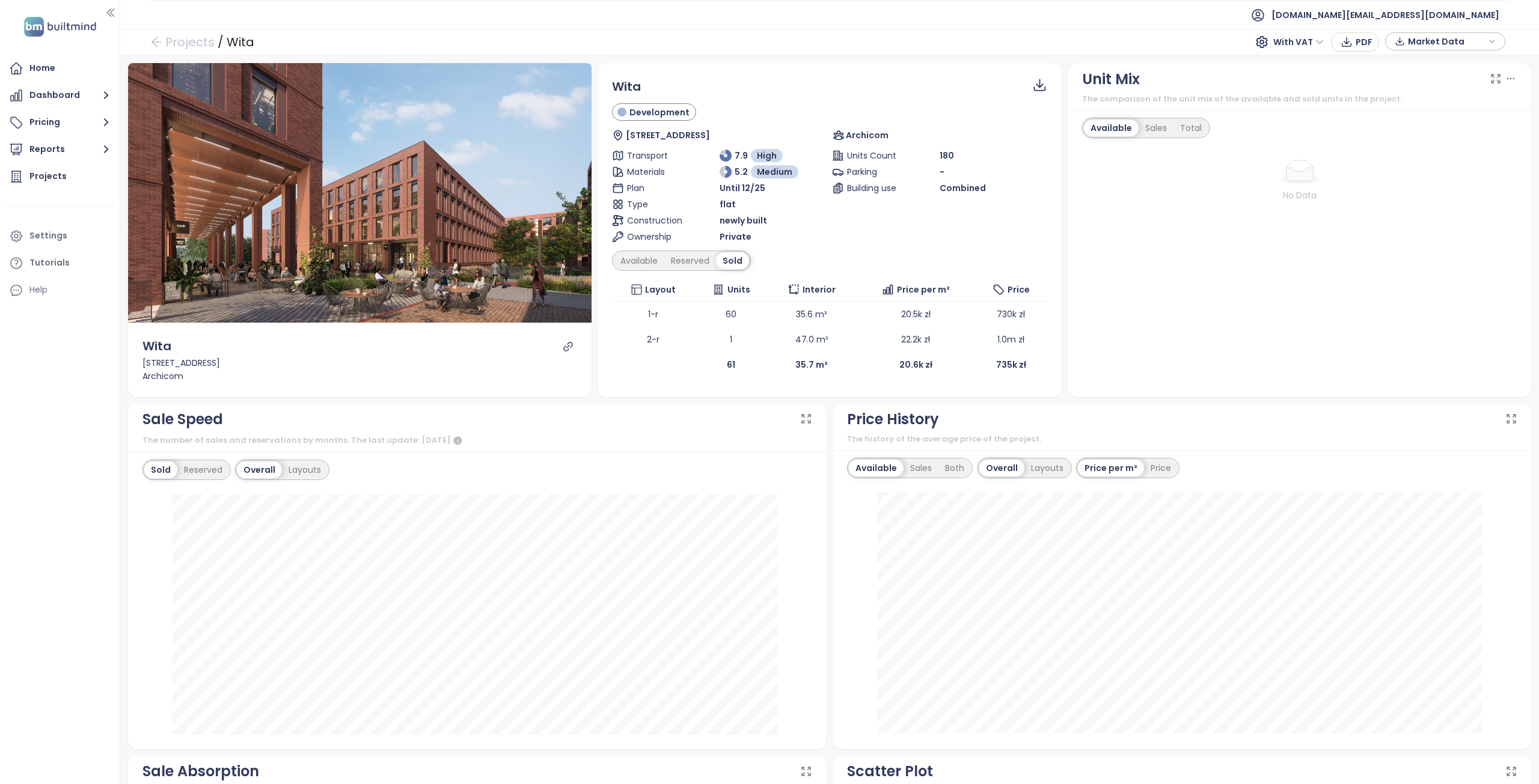
click at [563, 346] on icon "link" at bounding box center [568, 347] width 11 height 11
click at [679, 259] on div "Reserved" at bounding box center [690, 260] width 52 height 17
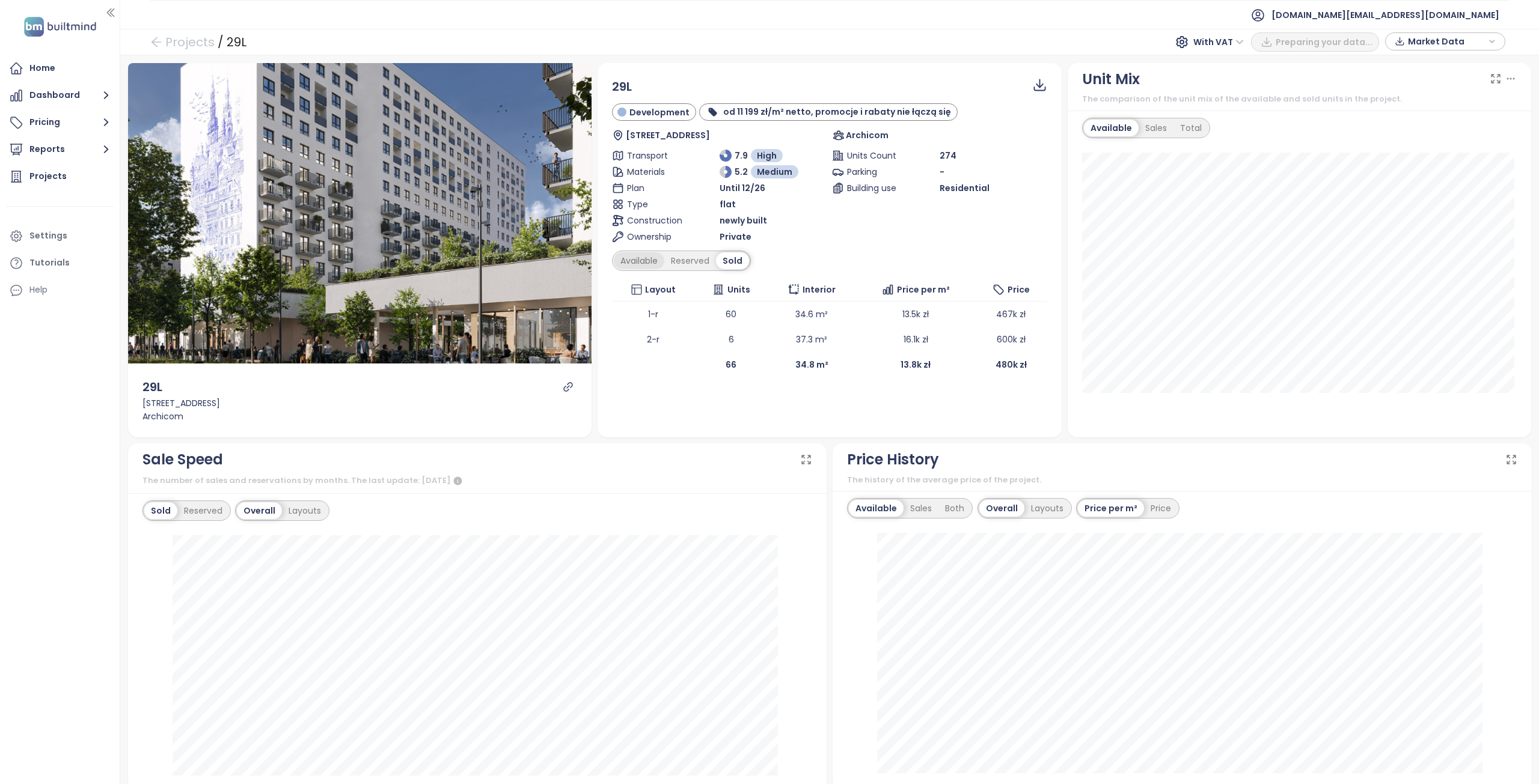
click at [634, 262] on div "Available" at bounding box center [639, 260] width 51 height 17
click at [691, 259] on div "Reserved" at bounding box center [694, 260] width 52 height 17
click at [567, 394] on div at bounding box center [568, 387] width 18 height 19
click at [563, 385] on icon "link" at bounding box center [568, 387] width 11 height 11
click at [729, 263] on div "Sold" at bounding box center [734, 260] width 31 height 17
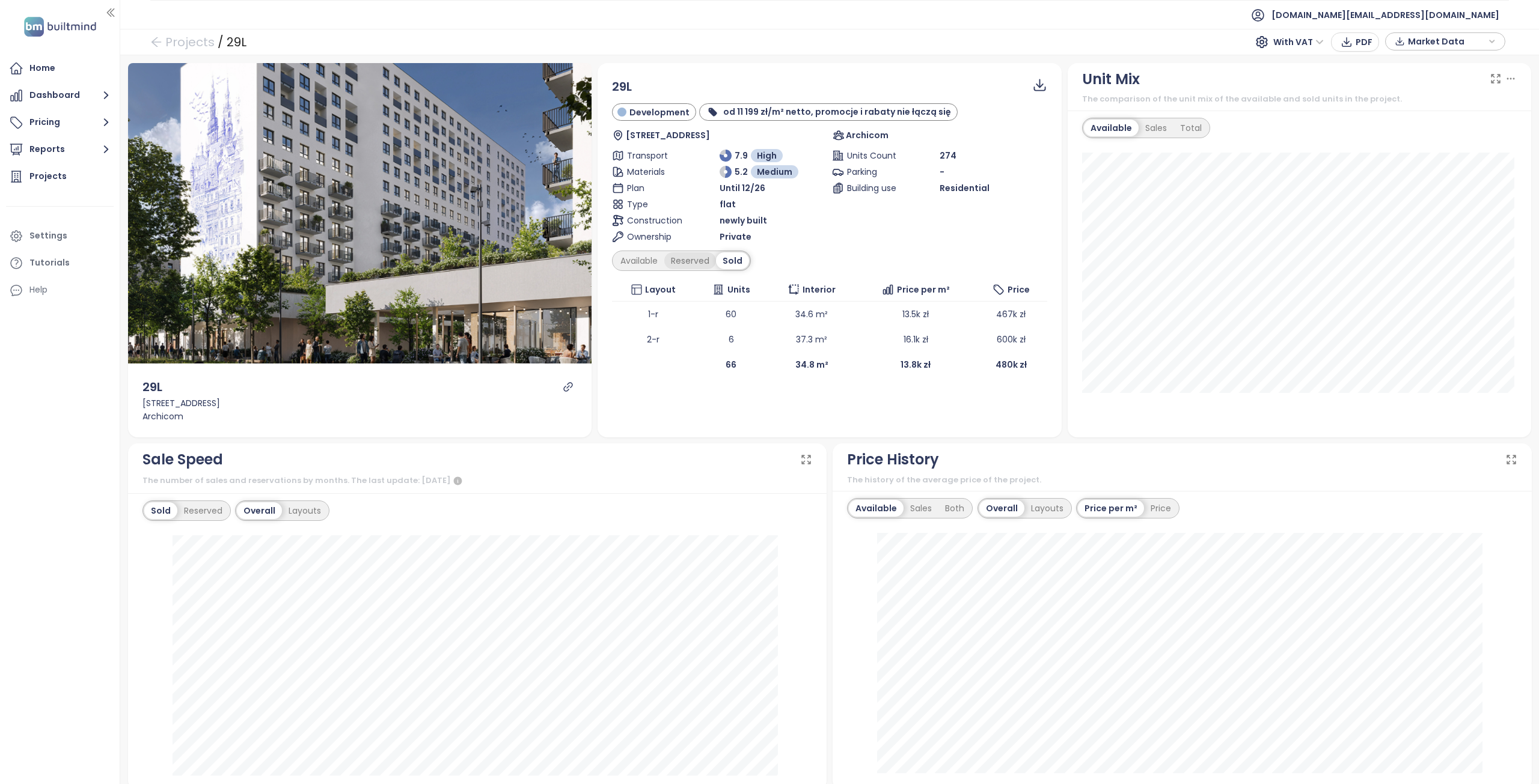
click at [696, 263] on div "Reserved" at bounding box center [690, 260] width 52 height 17
click at [634, 255] on div "Available" at bounding box center [639, 260] width 51 height 17
click at [679, 264] on div "Reserved" at bounding box center [694, 260] width 52 height 17
click at [729, 268] on div "Sold" at bounding box center [734, 260] width 31 height 17
click at [679, 265] on div "Reserved" at bounding box center [690, 260] width 52 height 17
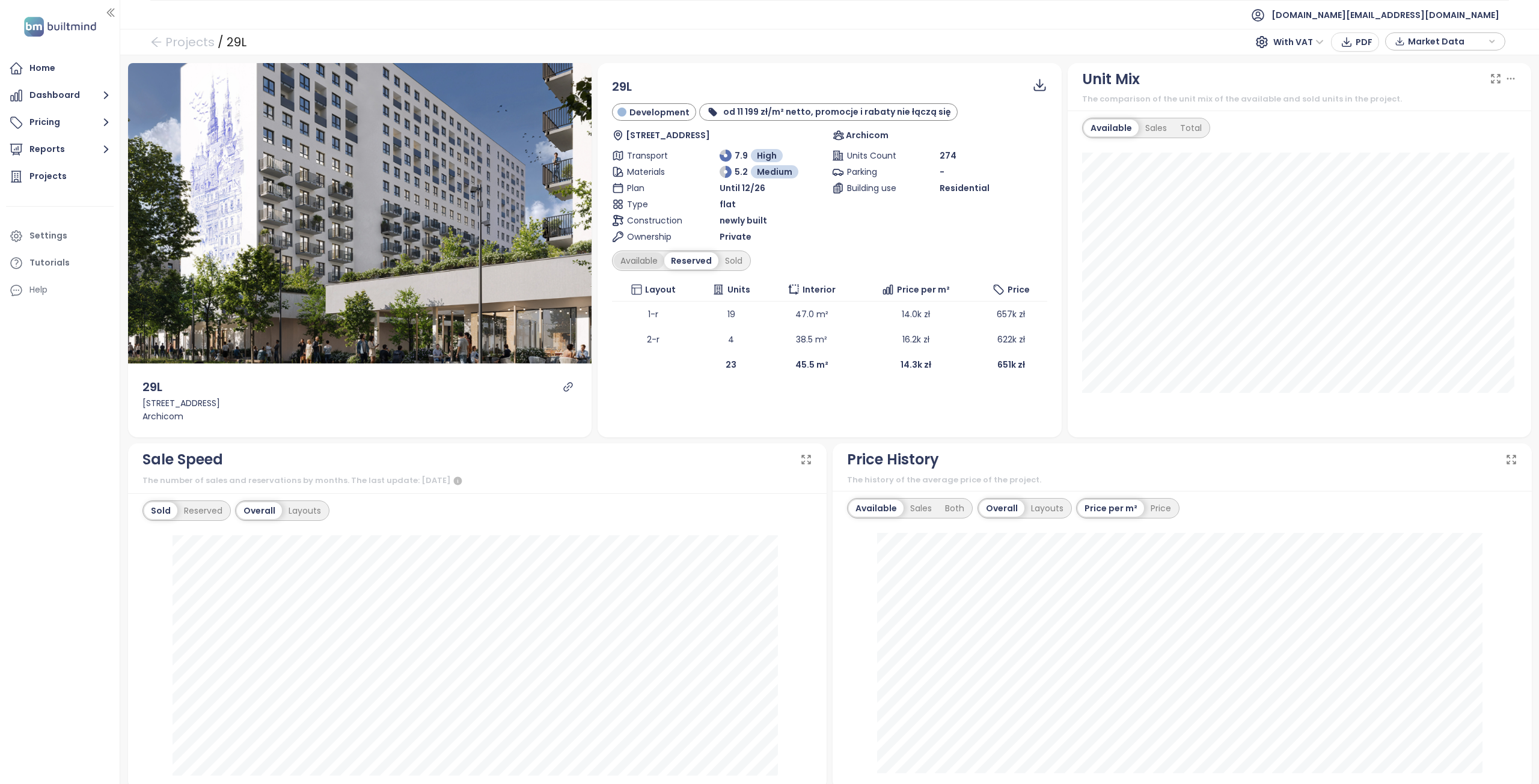
click at [646, 267] on div "Available" at bounding box center [639, 260] width 51 height 17
